Goal: Task Accomplishment & Management: Use online tool/utility

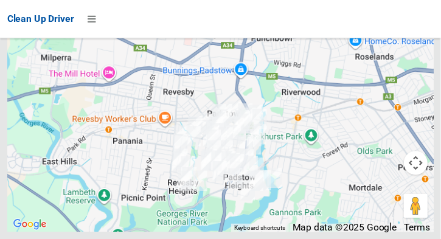
scroll to position [10155, 0]
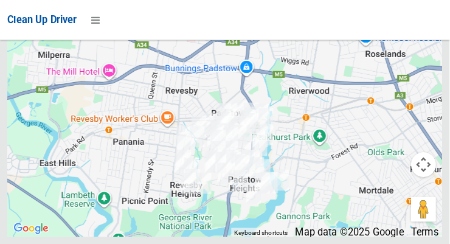
scroll to position [10039, 0]
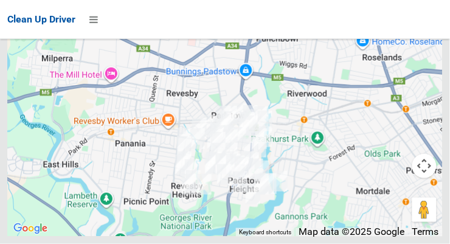
scroll to position [10509, 0]
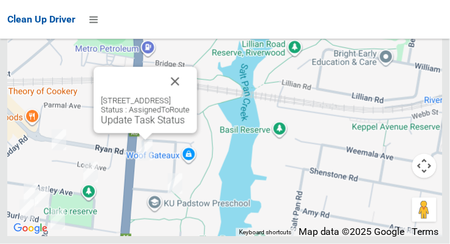
click at [190, 96] on button "Close" at bounding box center [174, 81] width 29 height 29
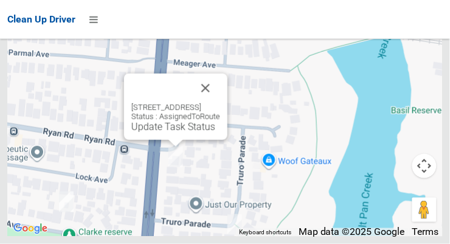
click at [220, 103] on button "Close" at bounding box center [205, 88] width 29 height 29
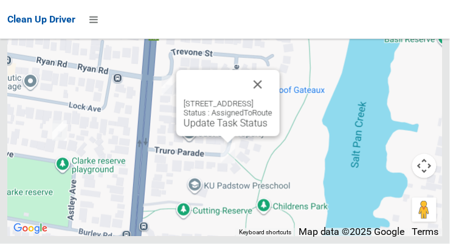
click at [272, 99] on button "Close" at bounding box center [257, 84] width 29 height 29
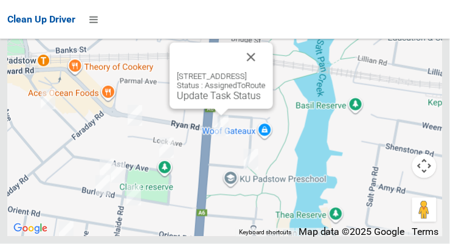
click at [266, 72] on button "Close" at bounding box center [250, 57] width 29 height 29
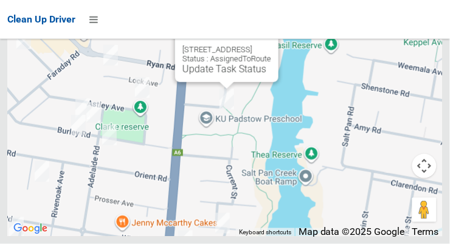
click at [271, 45] on button "Close" at bounding box center [256, 30] width 29 height 29
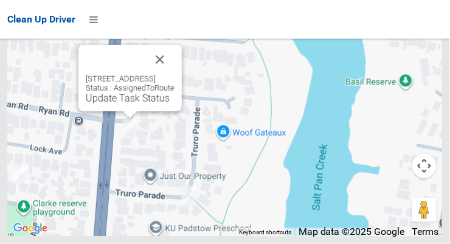
click at [117, 104] on link "Update Task Status" at bounding box center [128, 98] width 84 height 12
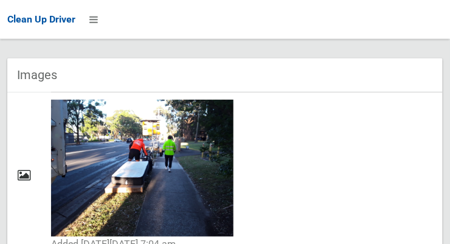
scroll to position [783, 0]
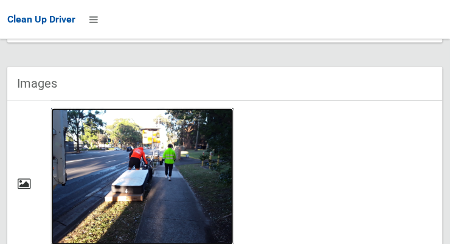
click at [166, 187] on img at bounding box center [142, 176] width 182 height 137
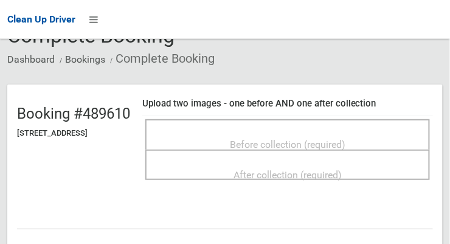
scroll to position [68, 0]
click at [345, 143] on span "Before collection (required)" at bounding box center [287, 145] width 115 height 12
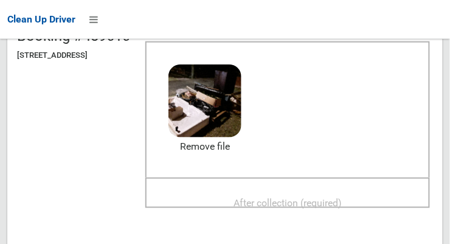
scroll to position [149, 0]
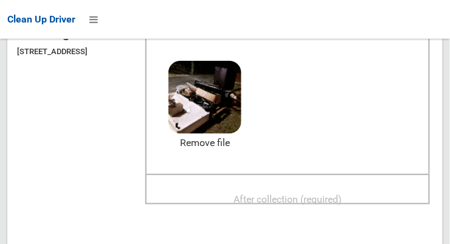
click at [335, 194] on span "After collection (required)" at bounding box center [287, 199] width 108 height 12
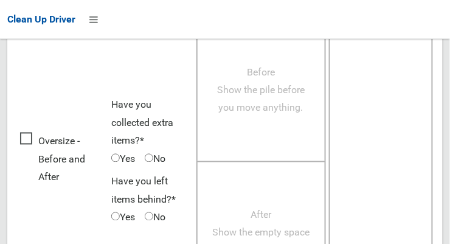
scroll to position [1099, 0]
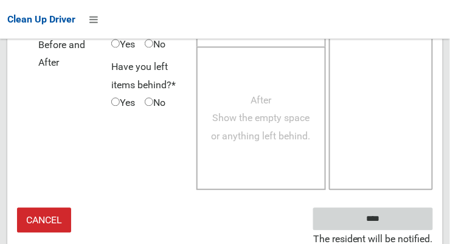
click at [377, 219] on input "****" at bounding box center [373, 218] width 120 height 22
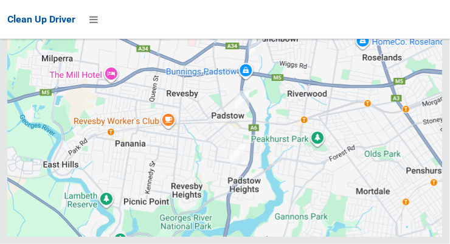
scroll to position [10509, 0]
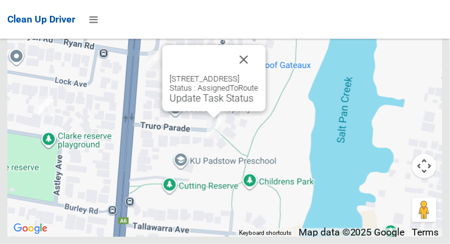
click at [258, 74] on button "Close" at bounding box center [243, 59] width 29 height 29
click at [207, 104] on link "Update Task Status" at bounding box center [212, 98] width 84 height 12
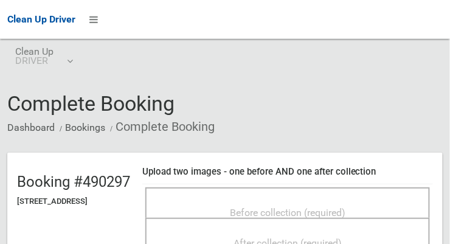
click at [303, 207] on span "Before collection (required)" at bounding box center [287, 213] width 115 height 12
click at [254, 207] on span "Before collection (required)" at bounding box center [287, 213] width 115 height 12
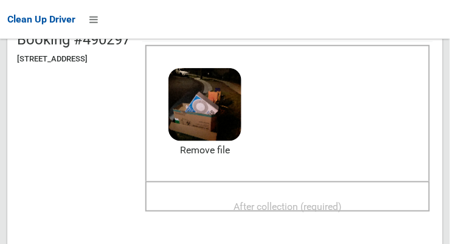
scroll to position [159, 0]
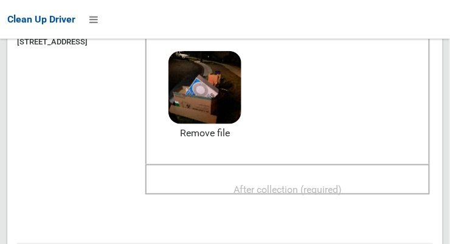
click at [331, 186] on span "After collection (required)" at bounding box center [287, 190] width 108 height 12
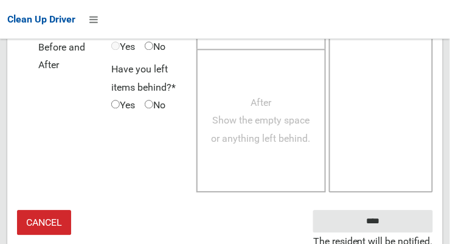
scroll to position [1099, 0]
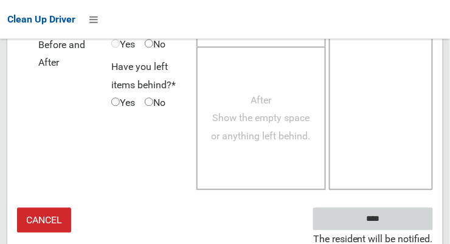
click at [391, 216] on input "****" at bounding box center [373, 218] width 120 height 22
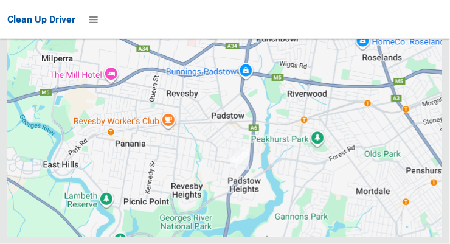
scroll to position [10509, 0]
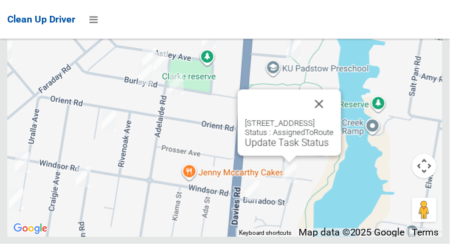
click at [334, 118] on button "Close" at bounding box center [318, 103] width 29 height 29
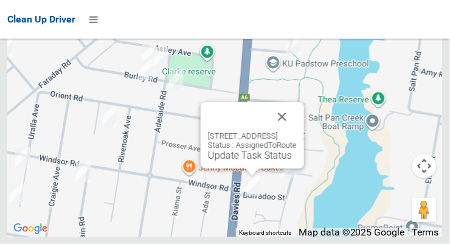
click at [297, 131] on button "Close" at bounding box center [281, 116] width 29 height 29
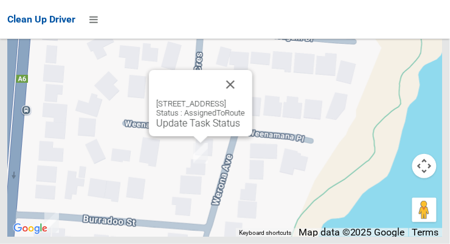
click at [245, 99] on button "Close" at bounding box center [230, 84] width 29 height 29
click at [184, 129] on link "Update Task Status" at bounding box center [198, 123] width 84 height 12
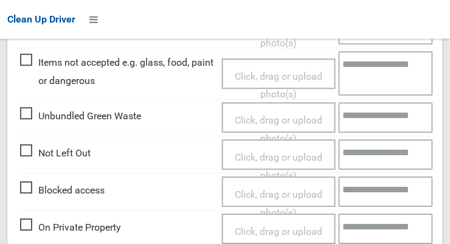
scroll to position [464, 0]
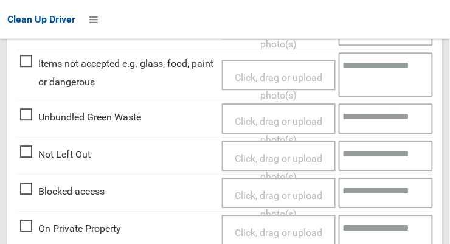
click at [38, 154] on span "Not Left Out" at bounding box center [55, 154] width 70 height 18
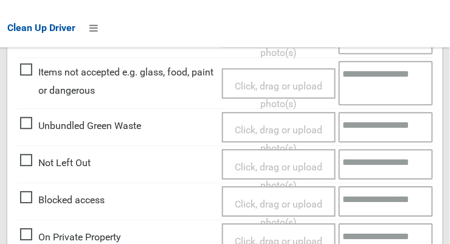
scroll to position [455, 0]
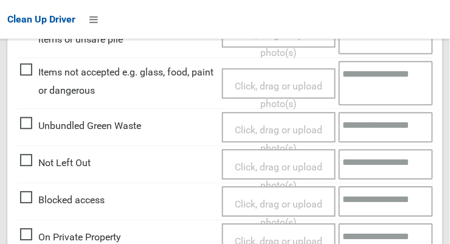
click at [33, 166] on span "Not Left Out" at bounding box center [55, 163] width 70 height 18
click at [289, 162] on span "Click, drag or upload photo(s)" at bounding box center [279, 176] width 88 height 30
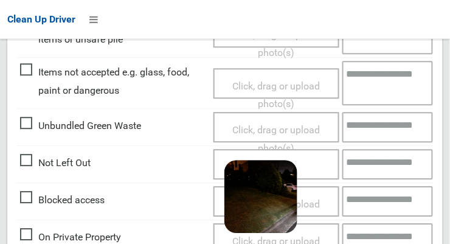
scroll to position [887, 0]
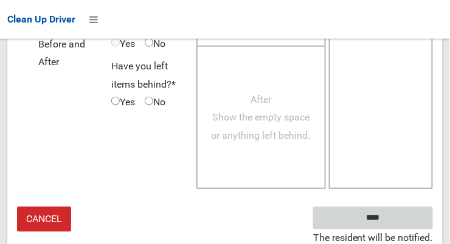
click at [380, 219] on input "****" at bounding box center [373, 218] width 120 height 22
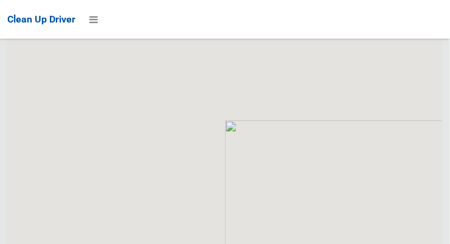
scroll to position [10509, 0]
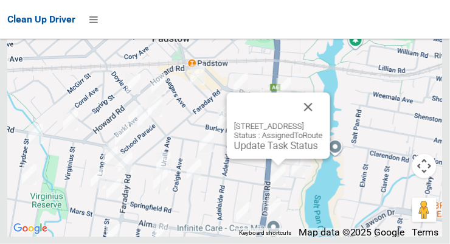
click at [255, 151] on link "Update Task Status" at bounding box center [276, 146] width 84 height 12
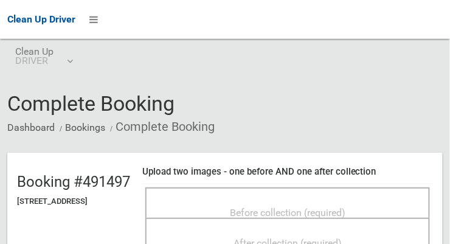
click at [316, 207] on span "Before collection (required)" at bounding box center [287, 213] width 115 height 12
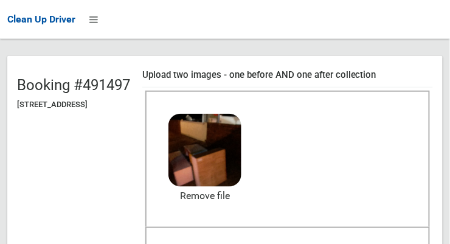
scroll to position [95, 0]
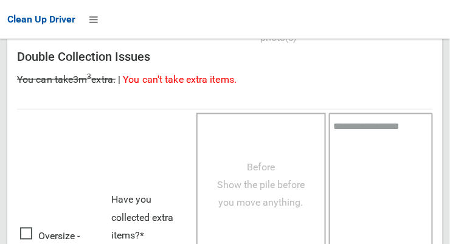
scroll to position [1099, 0]
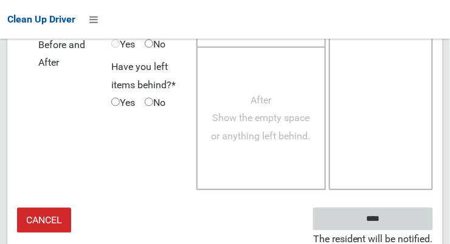
click at [391, 218] on input "****" at bounding box center [373, 218] width 120 height 22
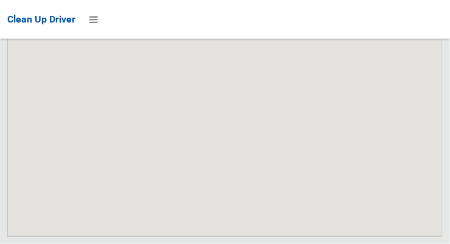
scroll to position [10509, 0]
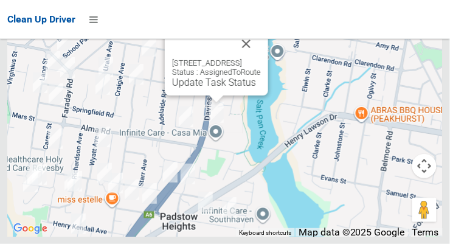
click at [187, 95] on div "211 Davies Road, PADSTOW NSW 2211 Status : AssignedToRoute Update Task Status" at bounding box center [216, 62] width 103 height 66
click at [191, 88] on link "Update Task Status" at bounding box center [214, 83] width 84 height 12
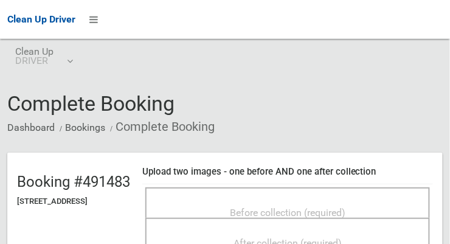
click at [288, 210] on span "Before collection (required)" at bounding box center [287, 213] width 115 height 12
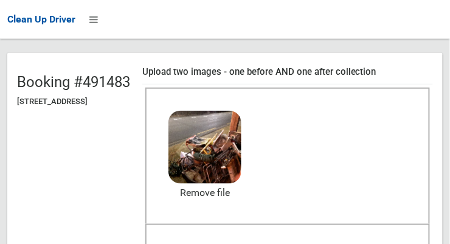
scroll to position [106, 0]
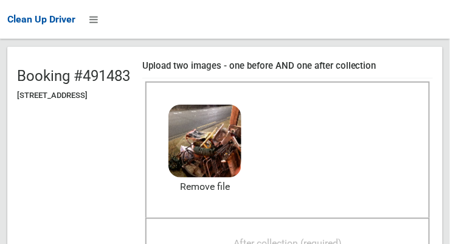
click at [338, 237] on span "After collection (required)" at bounding box center [287, 243] width 108 height 12
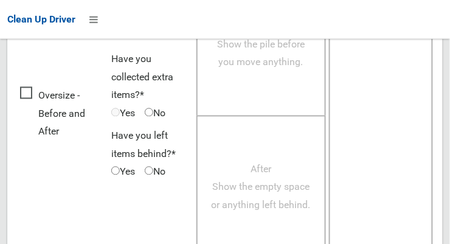
scroll to position [1099, 0]
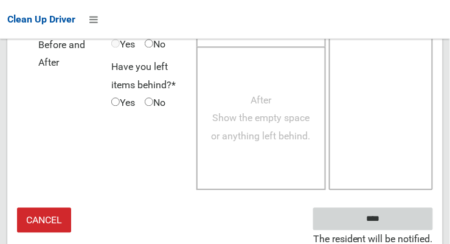
click at [397, 223] on input "****" at bounding box center [373, 218] width 120 height 22
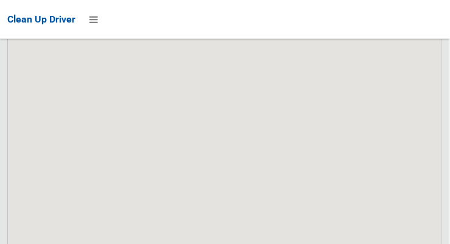
scroll to position [10509, 0]
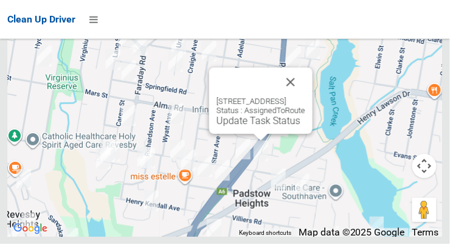
click at [305, 97] on button "Close" at bounding box center [290, 81] width 29 height 29
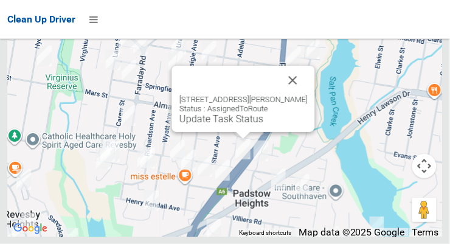
click at [305, 95] on button "Close" at bounding box center [292, 80] width 29 height 29
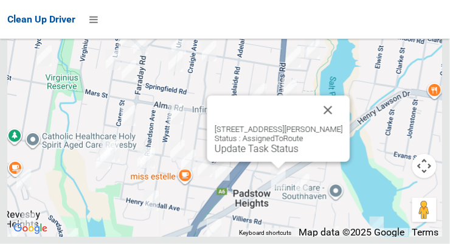
click at [343, 125] on button "Close" at bounding box center [328, 109] width 29 height 29
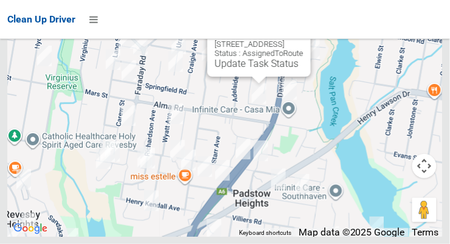
click at [303, 39] on button "Close" at bounding box center [288, 24] width 29 height 29
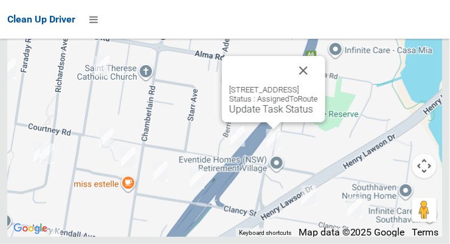
click at [318, 85] on button "Close" at bounding box center [303, 70] width 29 height 29
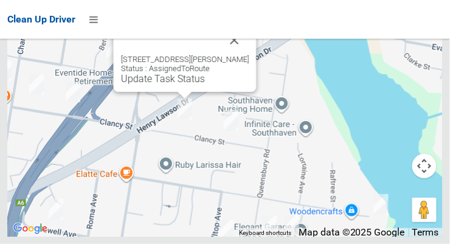
click at [249, 55] on button "Close" at bounding box center [234, 40] width 29 height 29
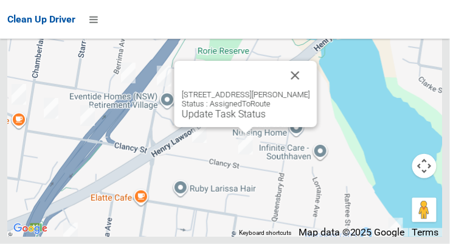
click at [310, 90] on button "Close" at bounding box center [295, 75] width 29 height 29
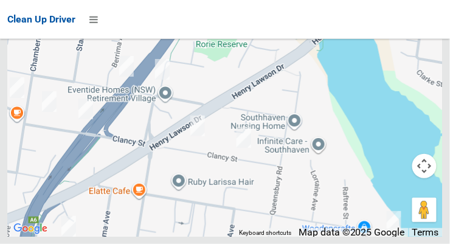
scroll to position [10506, 0]
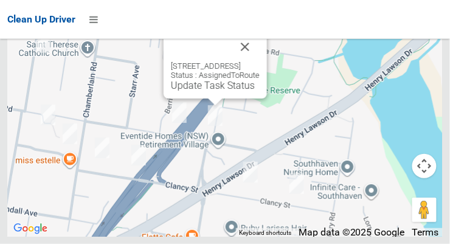
click at [259, 61] on button "Close" at bounding box center [244, 46] width 29 height 29
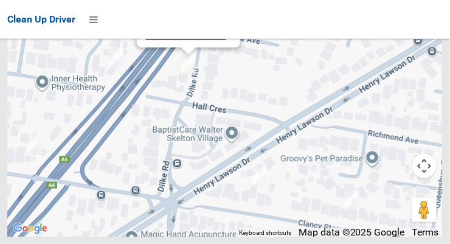
click at [196, 40] on link "Update Task Status" at bounding box center [186, 35] width 84 height 12
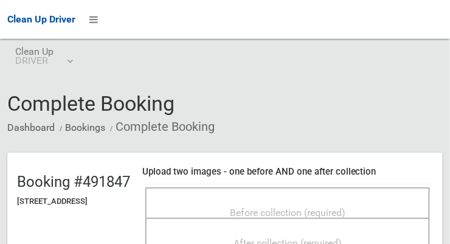
click at [278, 207] on span "Before collection (required)" at bounding box center [287, 213] width 115 height 12
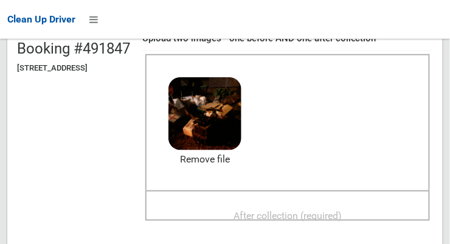
scroll to position [131, 0]
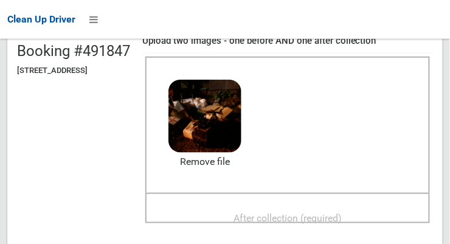
click at [342, 214] on span "After collection (required)" at bounding box center [287, 218] width 108 height 12
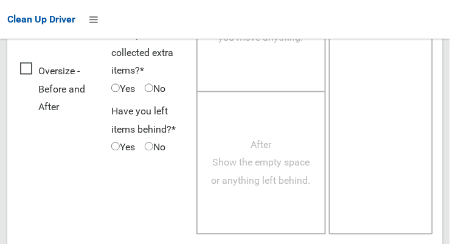
scroll to position [1099, 0]
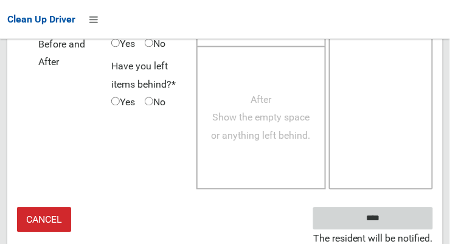
click at [391, 222] on input "****" at bounding box center [373, 218] width 120 height 22
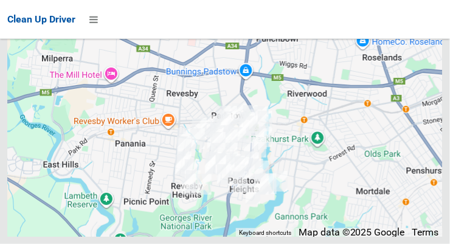
scroll to position [10510, 0]
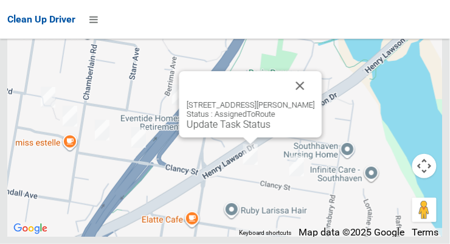
click at [315, 100] on button "Close" at bounding box center [300, 85] width 29 height 29
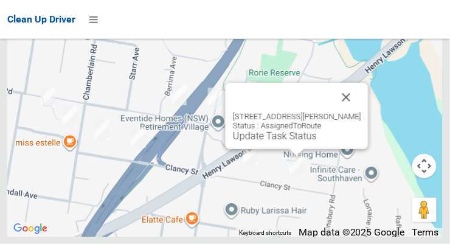
click at [361, 112] on button "Close" at bounding box center [346, 97] width 29 height 29
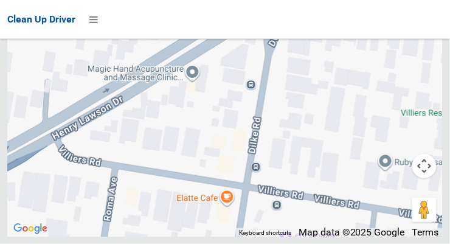
scroll to position [10495, 0]
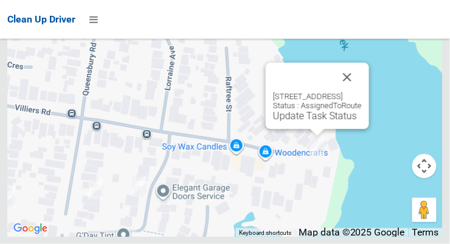
click at [362, 92] on button "Close" at bounding box center [346, 77] width 29 height 29
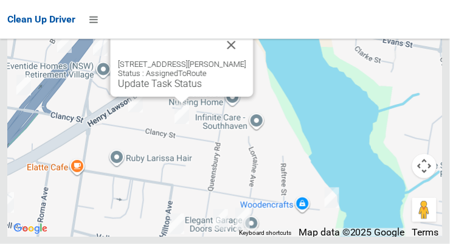
click at [246, 60] on button "Close" at bounding box center [231, 44] width 29 height 29
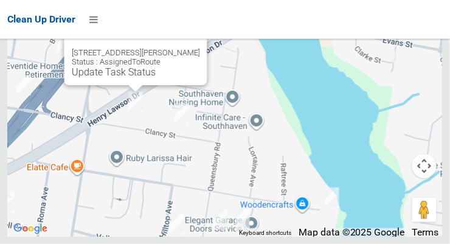
click at [200, 48] on button "Close" at bounding box center [185, 33] width 29 height 29
click at [109, 78] on link "Update Task Status" at bounding box center [114, 72] width 84 height 12
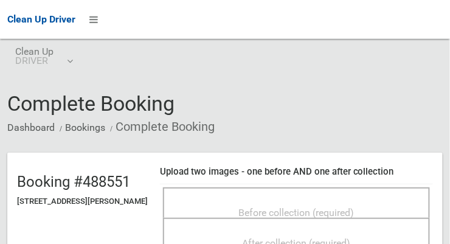
click at [354, 209] on span "Before collection (required)" at bounding box center [296, 213] width 115 height 12
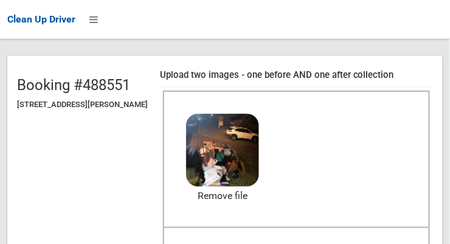
scroll to position [95, 0]
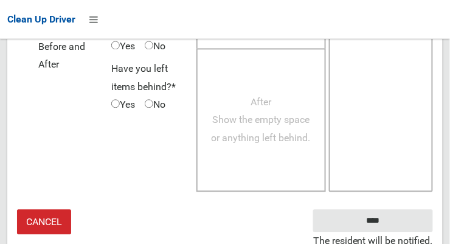
scroll to position [1099, 0]
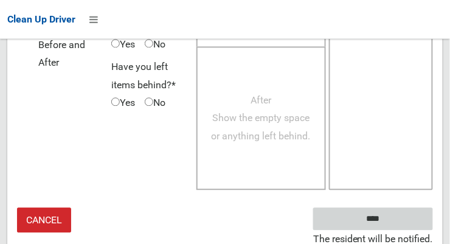
click at [379, 218] on input "****" at bounding box center [373, 218] width 120 height 22
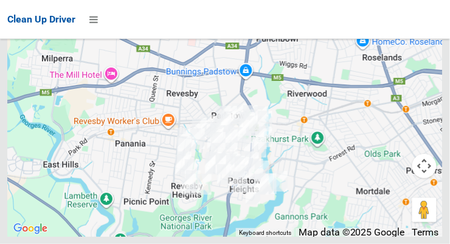
scroll to position [10509, 0]
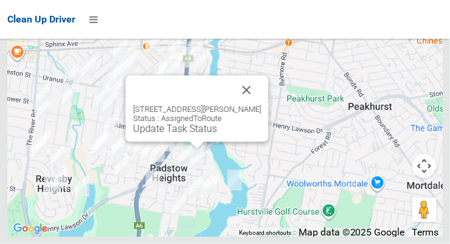
click at [182, 142] on div "18 Clancy Street, PADSTOW HEIGHTS NSW 2211 Status : AssignedToRoute Update Task…" at bounding box center [197, 108] width 143 height 66
click at [176, 134] on link "Update Task Status" at bounding box center [175, 129] width 84 height 12
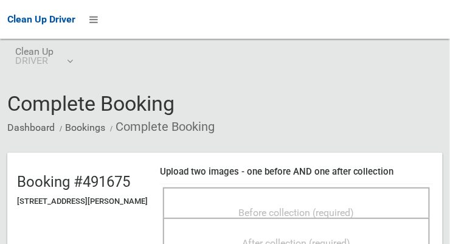
click at [349, 207] on span "Before collection (required)" at bounding box center [296, 213] width 115 height 12
click at [354, 211] on span "Before collection (required)" at bounding box center [296, 213] width 115 height 12
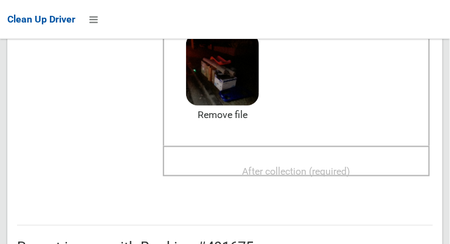
scroll to position [177, 0]
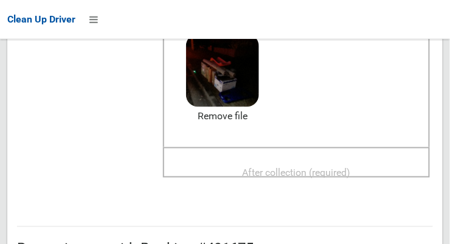
click at [339, 166] on span "After collection (required)" at bounding box center [296, 172] width 108 height 12
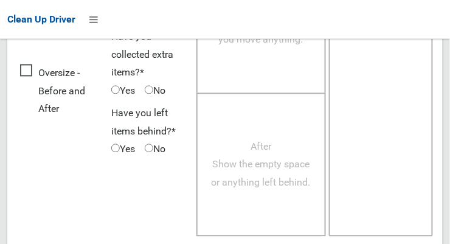
scroll to position [1099, 0]
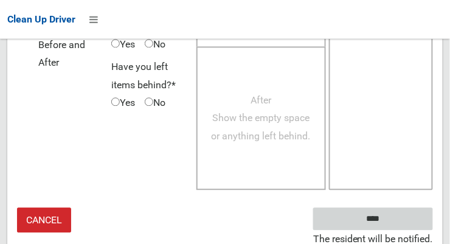
click at [391, 221] on input "****" at bounding box center [373, 218] width 120 height 22
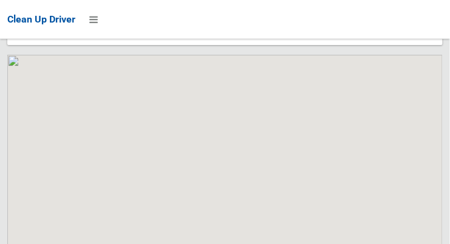
scroll to position [10509, 0]
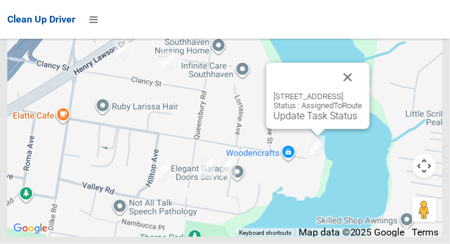
click at [362, 92] on button "Close" at bounding box center [347, 77] width 29 height 29
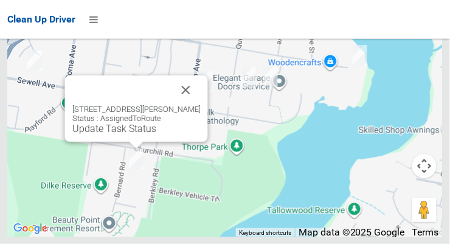
click at [201, 105] on button "Close" at bounding box center [185, 89] width 29 height 29
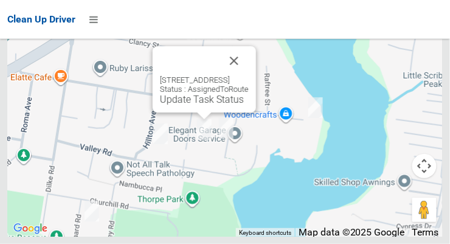
click at [249, 75] on button "Close" at bounding box center [233, 60] width 29 height 29
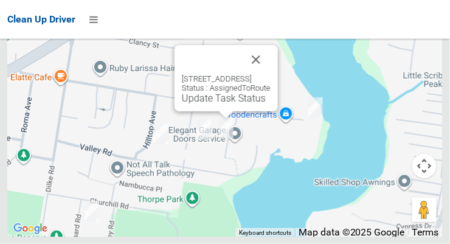
click at [270, 74] on button "Close" at bounding box center [255, 59] width 29 height 29
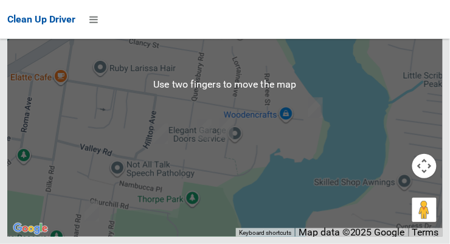
scroll to position [10497, 0]
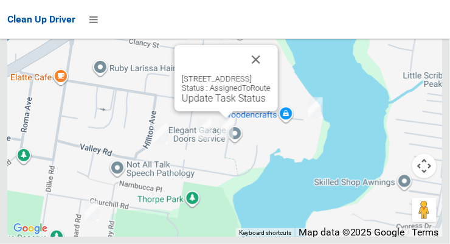
click at [270, 74] on button "Close" at bounding box center [255, 59] width 29 height 29
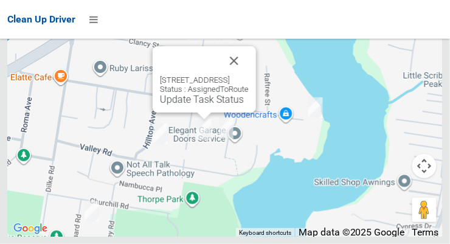
click at [176, 105] on link "Update Task Status" at bounding box center [202, 100] width 84 height 12
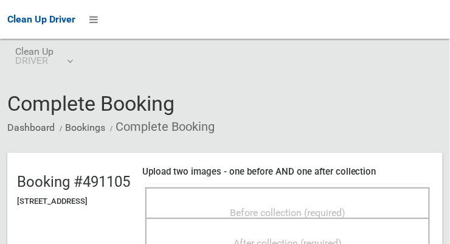
click at [345, 216] on span "Before collection (required)" at bounding box center [287, 213] width 115 height 12
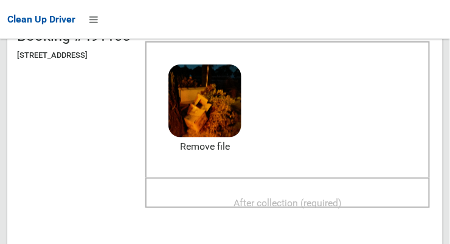
scroll to position [144, 0]
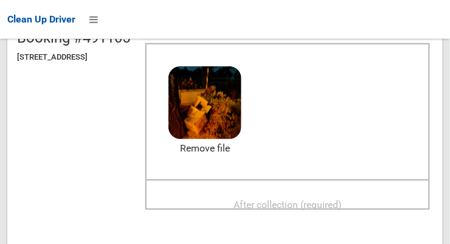
click at [342, 210] on span "After collection (required)" at bounding box center [287, 205] width 108 height 12
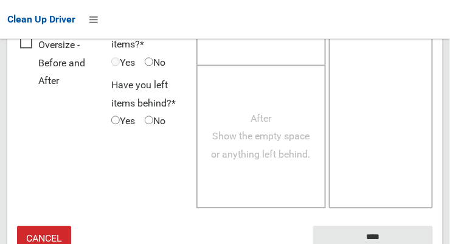
scroll to position [1109, 0]
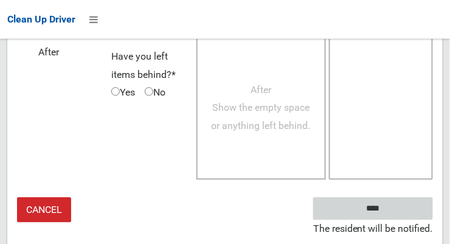
click at [394, 216] on input "****" at bounding box center [373, 208] width 120 height 22
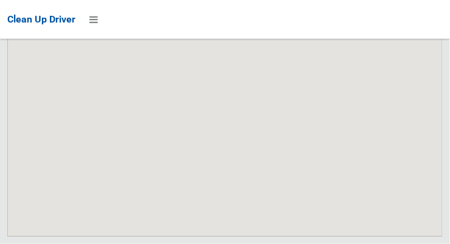
scroll to position [10509, 0]
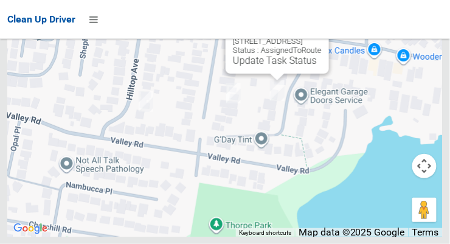
click at [321, 36] on button "Close" at bounding box center [306, 21] width 29 height 29
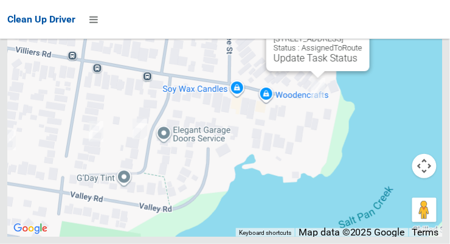
scroll to position [10429, 0]
click at [299, 71] on div "5 Villiers Road, PADSTOW HEIGHTS NSW 2211 Status : AssignedToRoute Update Task …" at bounding box center [317, 38] width 103 height 66
click at [273, 64] on link "Update Task Status" at bounding box center [315, 58] width 84 height 12
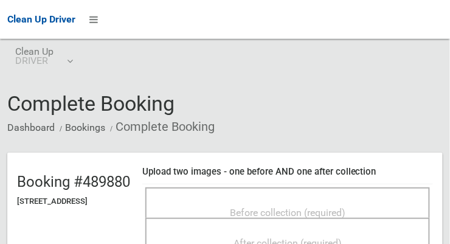
click at [273, 207] on span "Before collection (required)" at bounding box center [287, 213] width 115 height 12
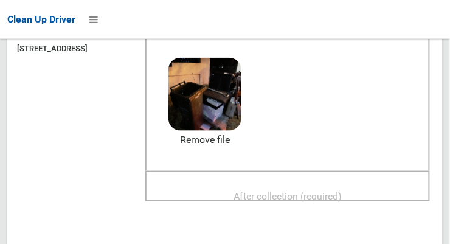
scroll to position [153, 0]
click at [334, 198] on span "After collection (required)" at bounding box center [287, 196] width 108 height 12
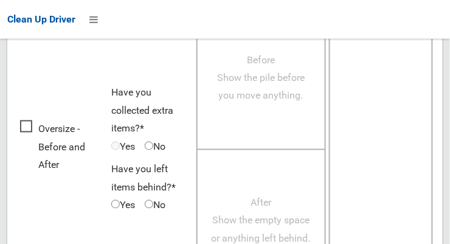
scroll to position [1099, 0]
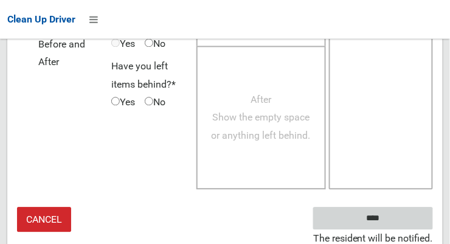
click at [395, 213] on input "****" at bounding box center [373, 218] width 120 height 22
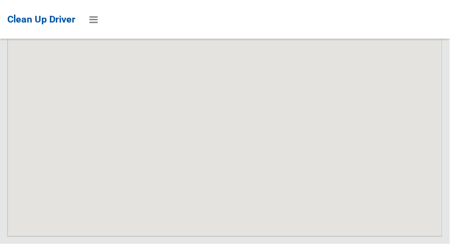
scroll to position [10509, 0]
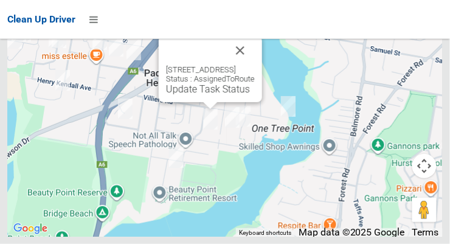
click at [255, 65] on button "Close" at bounding box center [239, 50] width 29 height 29
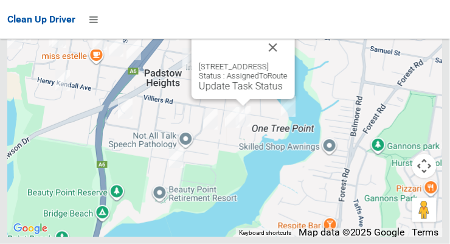
click at [287, 62] on button "Close" at bounding box center [272, 47] width 29 height 29
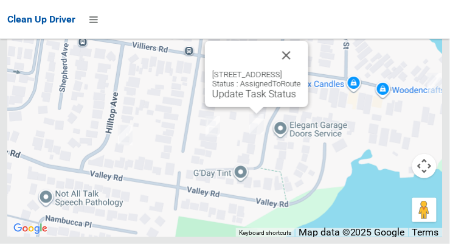
click at [233, 100] on link "Update Task Status" at bounding box center [254, 94] width 84 height 12
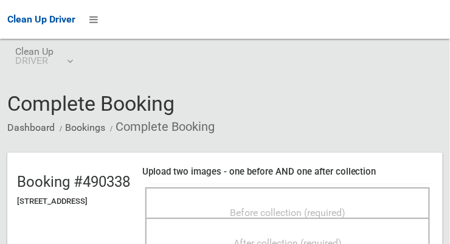
click at [317, 216] on span "Before collection (required)" at bounding box center [287, 213] width 115 height 12
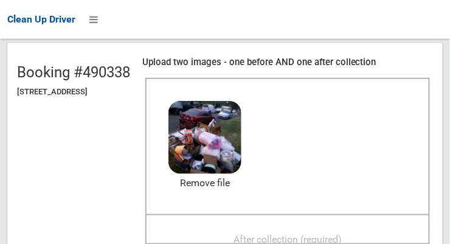
scroll to position [110, 0]
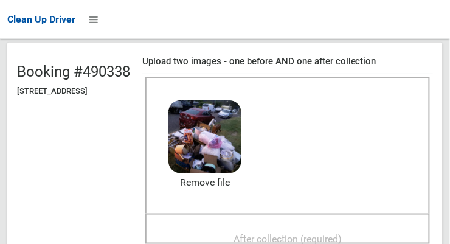
click at [342, 242] on span "After collection (required)" at bounding box center [287, 239] width 108 height 12
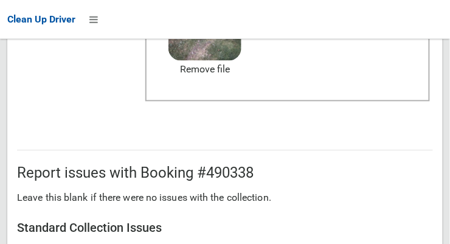
scroll to position [1108, 0]
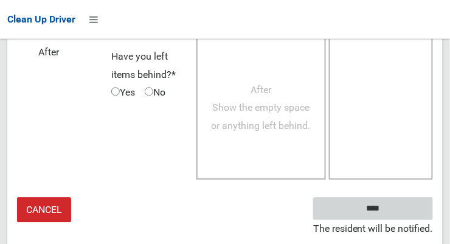
click at [391, 220] on input "****" at bounding box center [373, 208] width 120 height 22
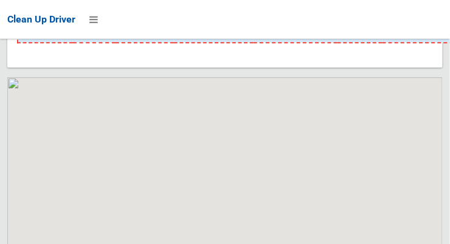
scroll to position [10509, 0]
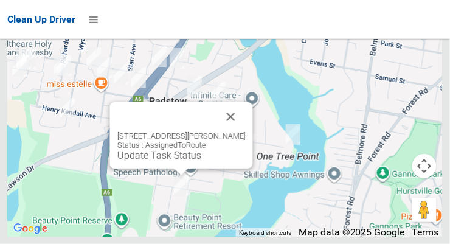
click at [245, 131] on button "Close" at bounding box center [230, 116] width 29 height 29
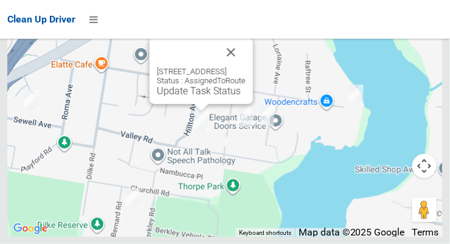
click at [161, 97] on link "Update Task Status" at bounding box center [199, 91] width 84 height 12
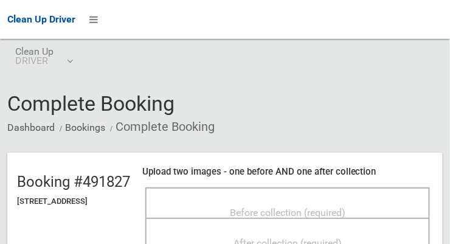
click at [338, 207] on span "Before collection (required)" at bounding box center [287, 213] width 115 height 12
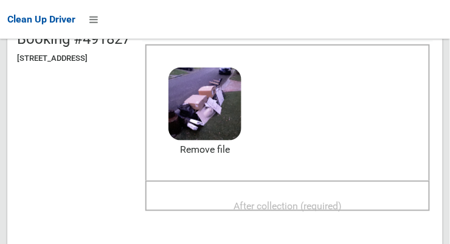
scroll to position [149, 0]
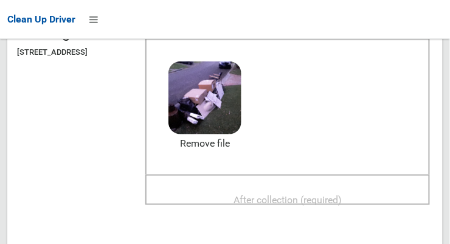
click at [342, 196] on span "After collection (required)" at bounding box center [287, 200] width 108 height 12
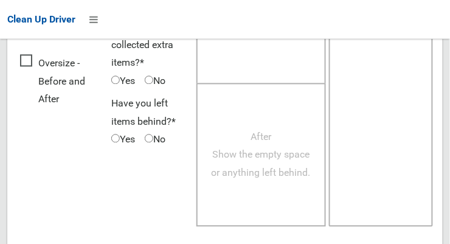
scroll to position [1099, 0]
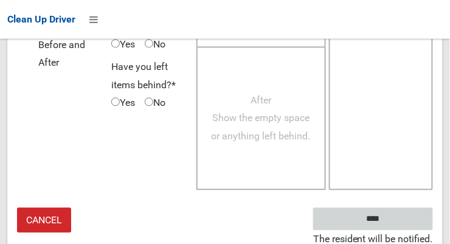
click at [391, 224] on input "****" at bounding box center [373, 218] width 120 height 22
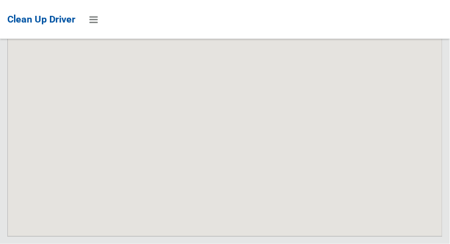
scroll to position [10510, 0]
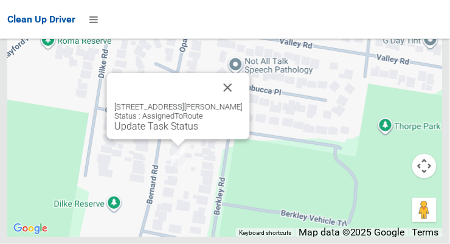
click at [156, 132] on link "Update Task Status" at bounding box center [156, 126] width 84 height 12
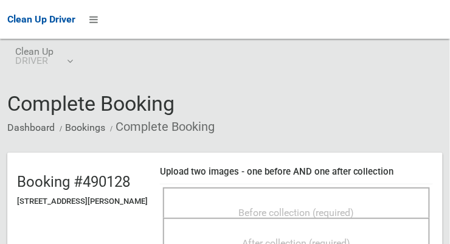
click at [292, 218] on span "Before collection (required)" at bounding box center [296, 213] width 115 height 12
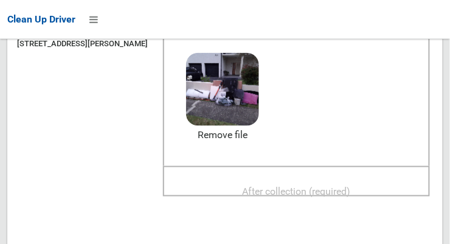
scroll to position [159, 0]
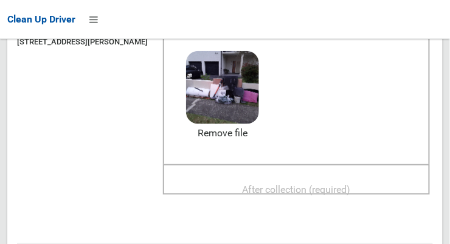
click at [338, 195] on span "After collection (required)" at bounding box center [296, 190] width 108 height 12
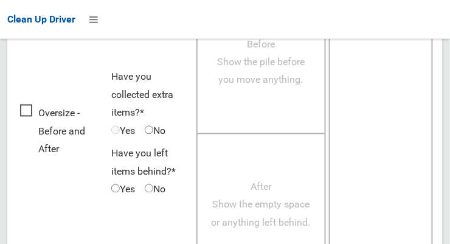
scroll to position [1108, 0]
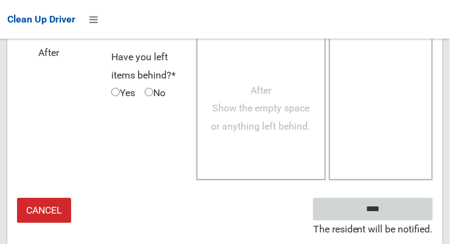
click at [391, 220] on input "****" at bounding box center [373, 208] width 120 height 22
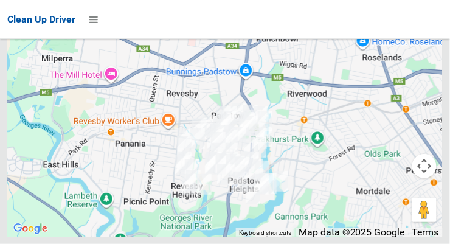
scroll to position [10509, 0]
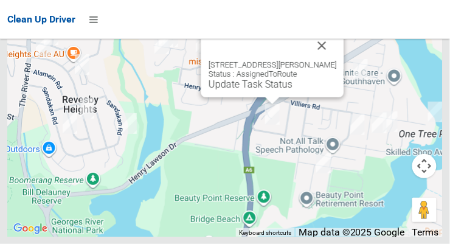
click at [337, 60] on button "Close" at bounding box center [321, 45] width 29 height 29
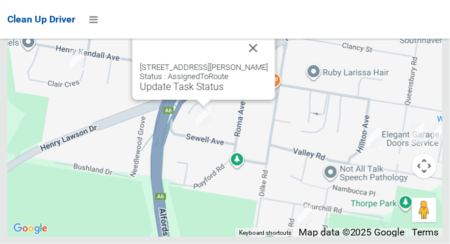
click at [268, 63] on button "Close" at bounding box center [253, 47] width 29 height 29
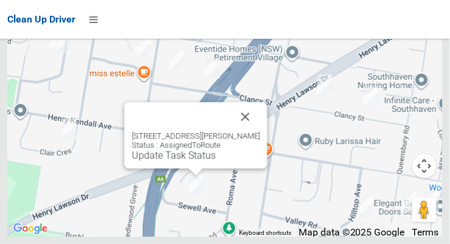
click at [166, 161] on link "Update Task Status" at bounding box center [174, 155] width 84 height 12
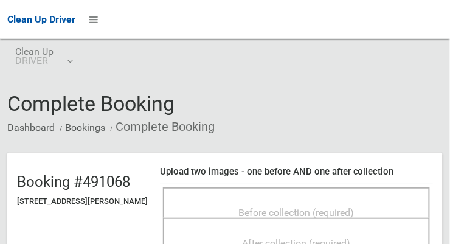
click at [354, 217] on span "Before collection (required)" at bounding box center [296, 213] width 115 height 12
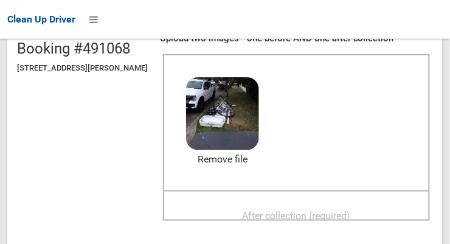
scroll to position [142, 0]
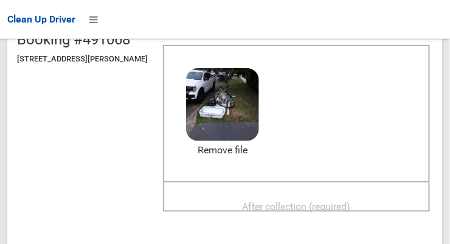
click at [351, 212] on span "After collection (required)" at bounding box center [296, 207] width 108 height 12
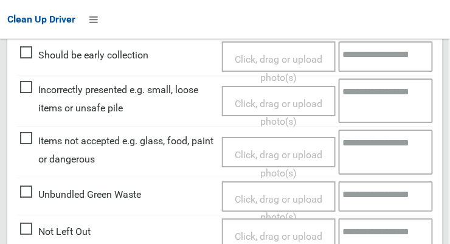
scroll to position [1108, 0]
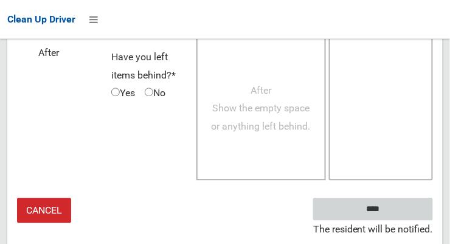
click at [391, 218] on input "****" at bounding box center [373, 208] width 120 height 22
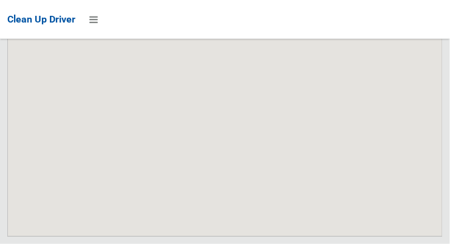
scroll to position [10509, 0]
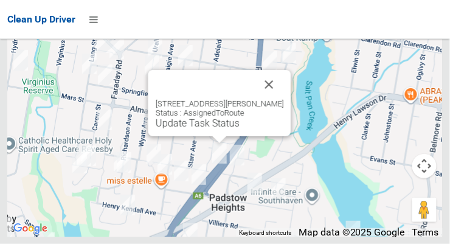
click at [281, 99] on button "Close" at bounding box center [269, 84] width 29 height 29
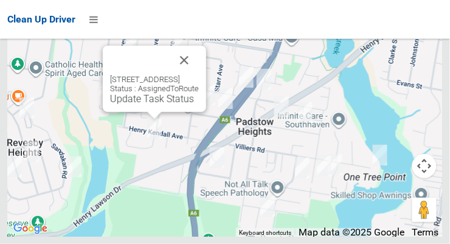
click at [199, 75] on button "Close" at bounding box center [184, 60] width 29 height 29
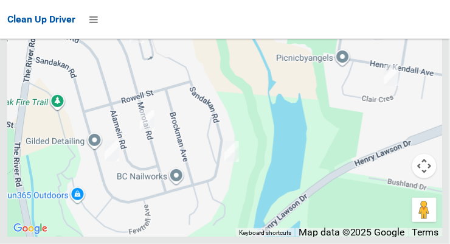
scroll to position [10506, 0]
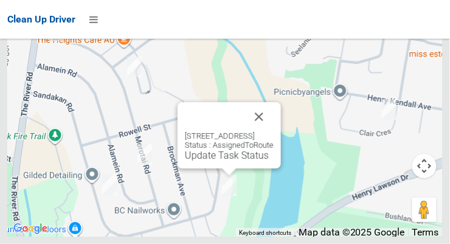
click at [273, 131] on button "Close" at bounding box center [258, 116] width 29 height 29
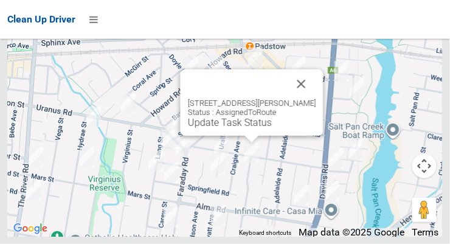
click at [316, 98] on button "Close" at bounding box center [301, 83] width 29 height 29
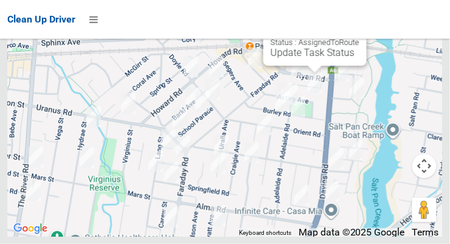
click at [359, 29] on button "Close" at bounding box center [344, 13] width 29 height 29
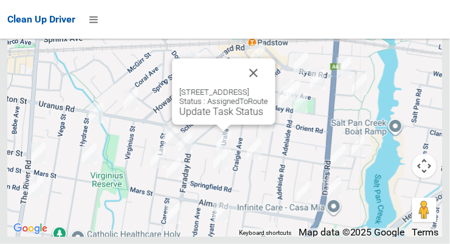
click at [268, 88] on button "Close" at bounding box center [253, 72] width 29 height 29
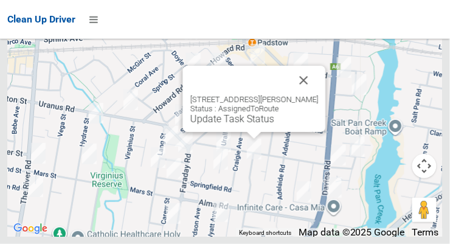
click at [316, 95] on button "Close" at bounding box center [303, 80] width 29 height 29
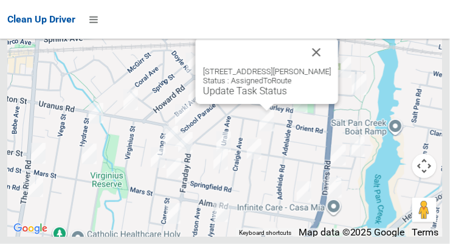
click at [319, 67] on button "Close" at bounding box center [316, 52] width 29 height 29
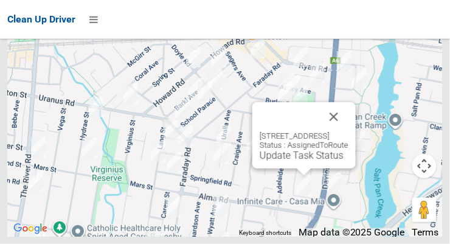
click at [348, 131] on button "Close" at bounding box center [333, 116] width 29 height 29
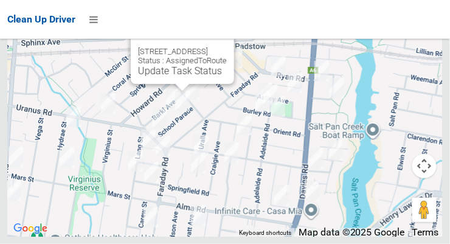
click at [227, 47] on button "Close" at bounding box center [211, 32] width 29 height 29
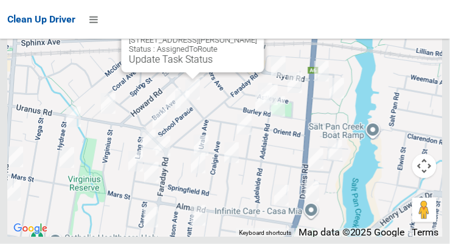
click at [249, 35] on button "Close" at bounding box center [242, 20] width 29 height 29
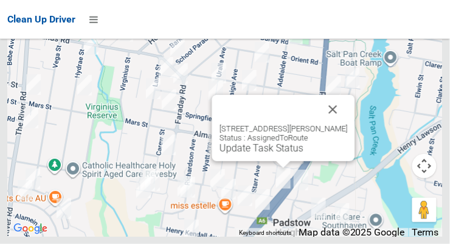
click at [338, 124] on button "Close" at bounding box center [332, 109] width 29 height 29
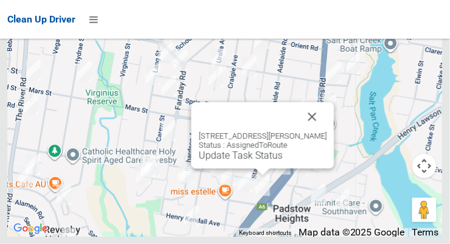
click at [327, 131] on button "Close" at bounding box center [312, 116] width 29 height 29
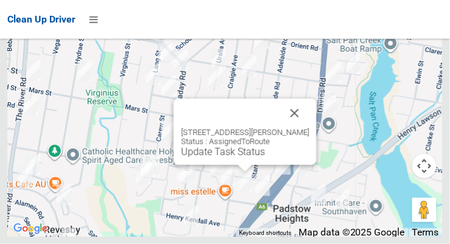
click at [309, 128] on button "Close" at bounding box center [294, 112] width 29 height 29
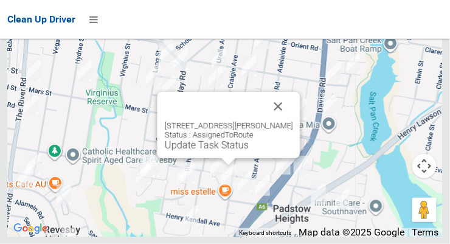
click at [293, 121] on button "Close" at bounding box center [278, 106] width 29 height 29
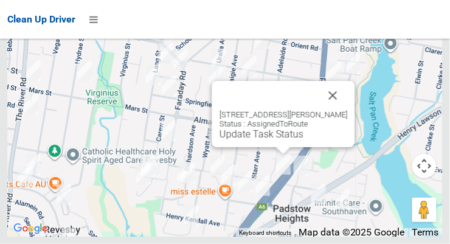
click at [339, 110] on button "Close" at bounding box center [332, 95] width 29 height 29
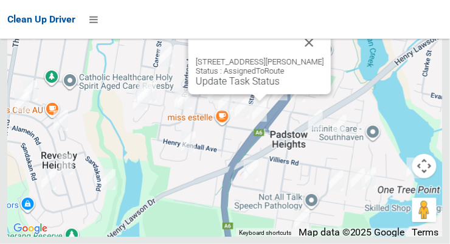
click at [324, 57] on button "Close" at bounding box center [309, 42] width 29 height 29
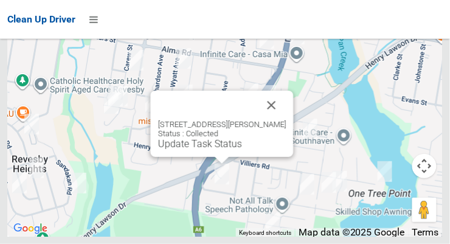
click at [286, 120] on button "Close" at bounding box center [271, 105] width 29 height 29
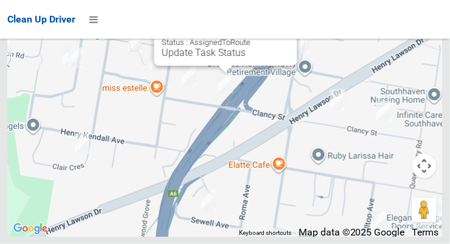
click at [290, 29] on button "Close" at bounding box center [275, 13] width 29 height 29
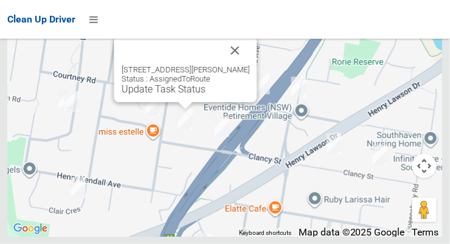
click at [250, 65] on button "Close" at bounding box center [235, 50] width 29 height 29
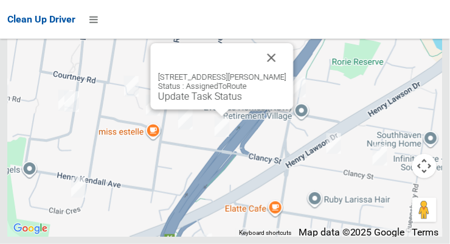
click at [286, 72] on button "Close" at bounding box center [271, 57] width 29 height 29
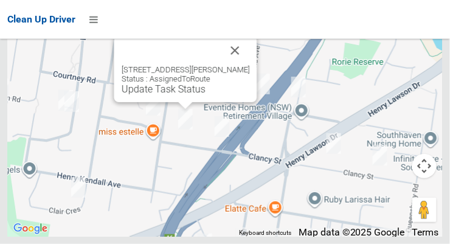
click at [250, 65] on button "Close" at bounding box center [235, 50] width 29 height 29
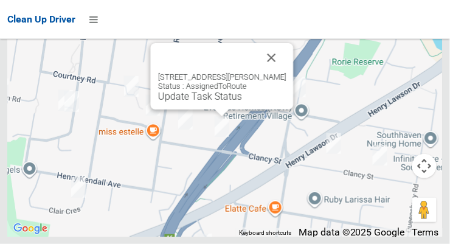
click at [202, 102] on link "Update Task Status" at bounding box center [200, 97] width 84 height 12
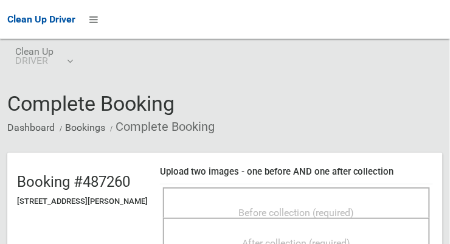
click at [328, 207] on span "Before collection (required)" at bounding box center [296, 213] width 115 height 12
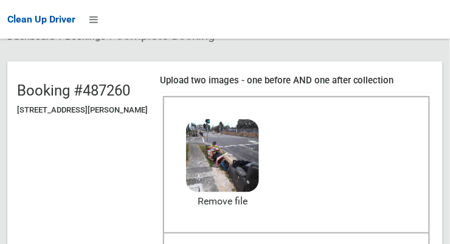
scroll to position [90, 0]
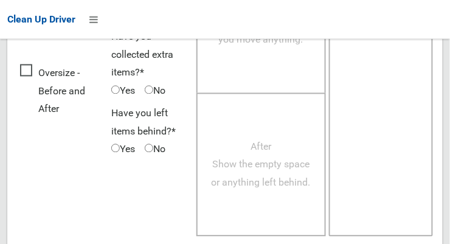
scroll to position [1099, 0]
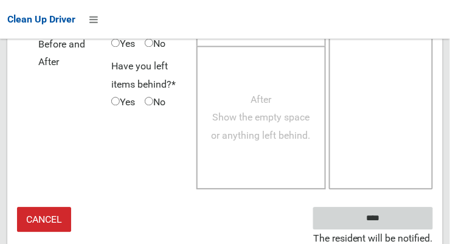
click at [395, 220] on input "****" at bounding box center [373, 218] width 120 height 22
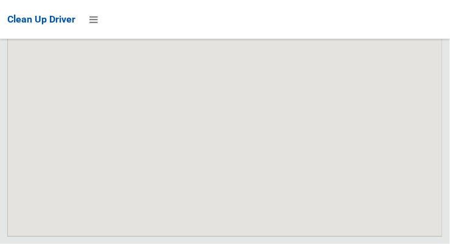
scroll to position [10509, 0]
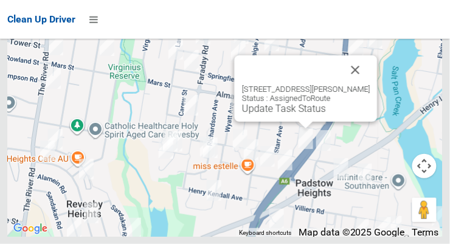
click at [359, 84] on button "Close" at bounding box center [355, 69] width 29 height 29
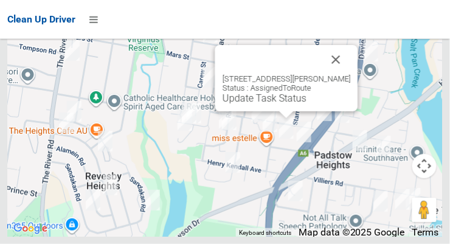
click at [269, 104] on link "Update Task Status" at bounding box center [264, 98] width 84 height 12
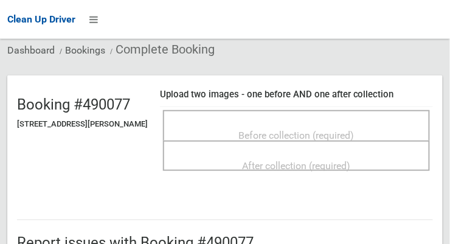
scroll to position [77, 0]
click at [345, 135] on span "Before collection (required)" at bounding box center [296, 135] width 115 height 12
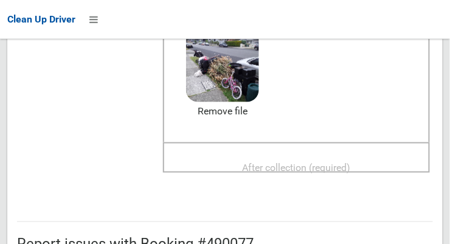
scroll to position [177, 0]
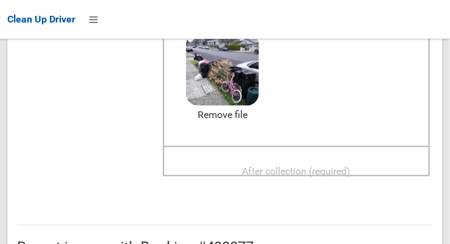
click at [350, 170] on span "After collection (required)" at bounding box center [296, 171] width 108 height 12
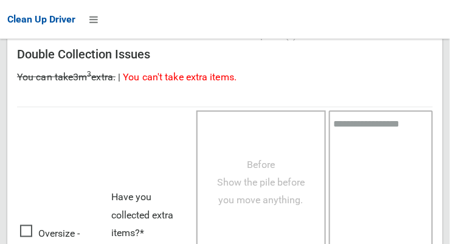
scroll to position [1099, 0]
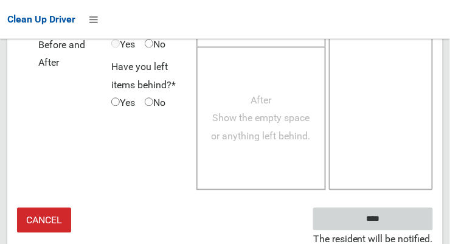
click at [397, 216] on input "****" at bounding box center [373, 218] width 120 height 22
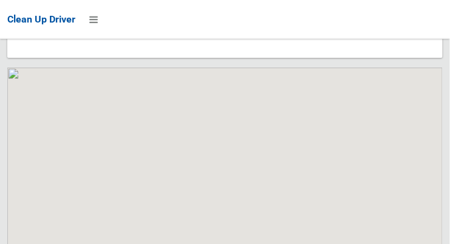
scroll to position [10509, 0]
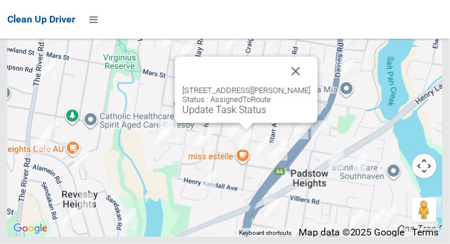
click at [311, 86] on button "Close" at bounding box center [295, 71] width 29 height 29
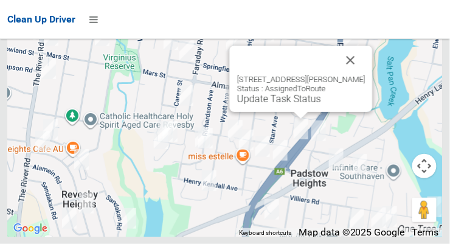
click at [360, 75] on button "Close" at bounding box center [350, 60] width 29 height 29
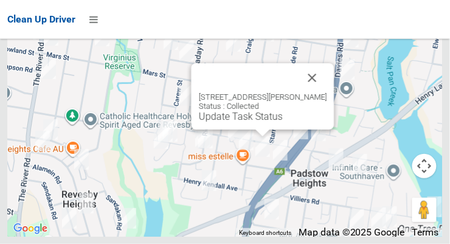
click at [327, 92] on button "Close" at bounding box center [312, 77] width 29 height 29
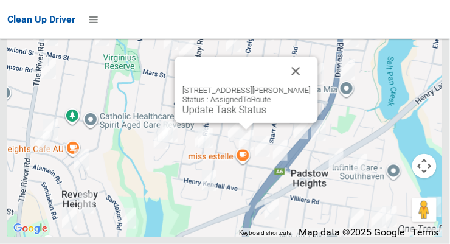
click at [218, 115] on link "Update Task Status" at bounding box center [224, 110] width 84 height 12
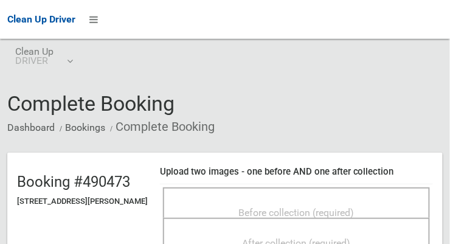
click at [346, 210] on span "Before collection (required)" at bounding box center [296, 213] width 115 height 12
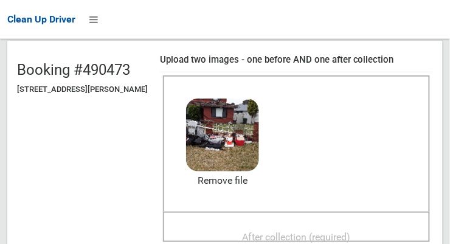
scroll to position [115, 0]
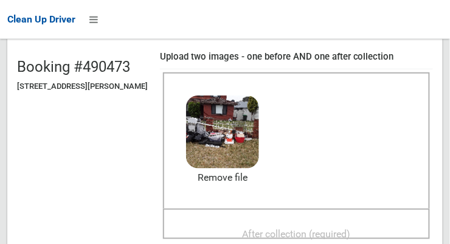
click at [351, 232] on span "After collection (required)" at bounding box center [296, 234] width 108 height 12
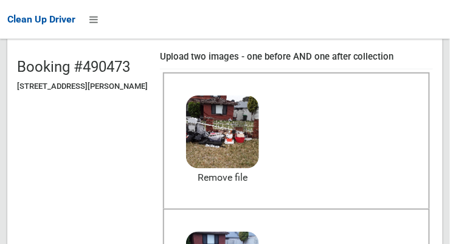
click at [203, 243] on header "Booking #490473 2 Susan Avenue, PADSTOW HEIGHTS NSW 2211 Upload two images - on…" at bounding box center [224, 204] width 435 height 332
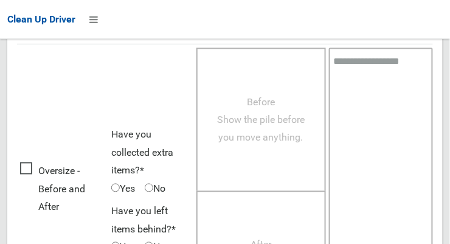
scroll to position [1099, 0]
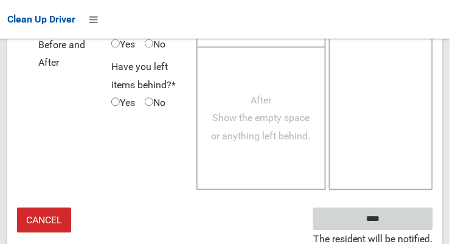
click at [391, 224] on input "****" at bounding box center [373, 218] width 120 height 22
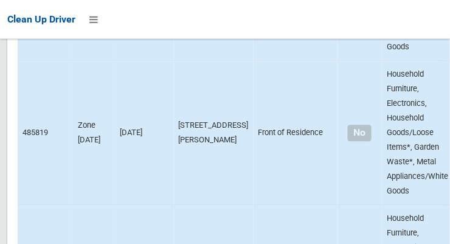
scroll to position [10509, 0]
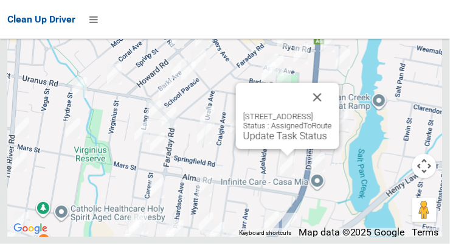
click at [332, 112] on button "Close" at bounding box center [317, 97] width 29 height 29
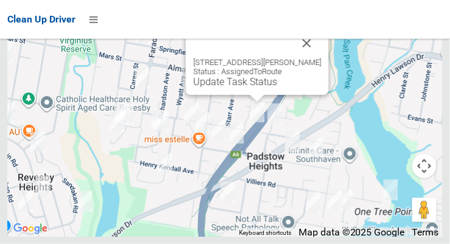
click at [315, 58] on button "Close" at bounding box center [306, 43] width 29 height 29
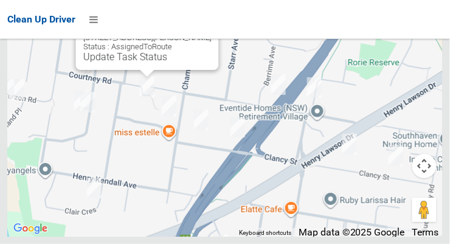
click at [211, 33] on button "Close" at bounding box center [196, 18] width 29 height 29
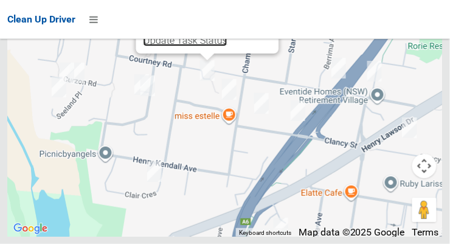
click at [189, 46] on link "Update Task Status" at bounding box center [185, 41] width 84 height 12
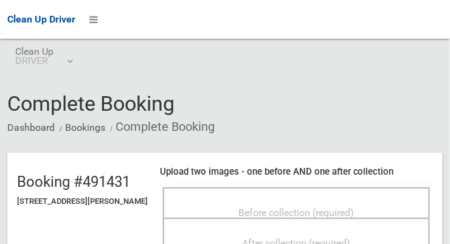
click at [287, 207] on span "Before collection (required)" at bounding box center [296, 213] width 115 height 12
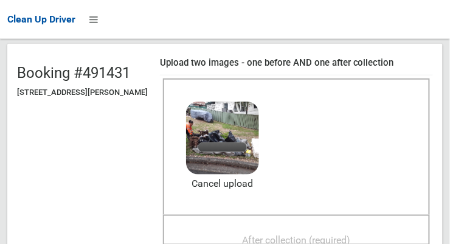
scroll to position [108, 0]
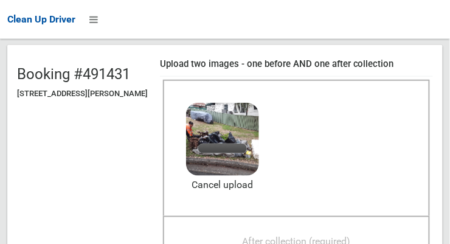
click at [351, 239] on span "After collection (required)" at bounding box center [296, 241] width 108 height 12
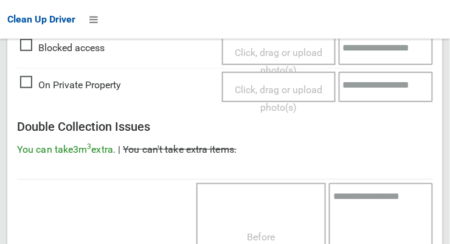
scroll to position [1099, 0]
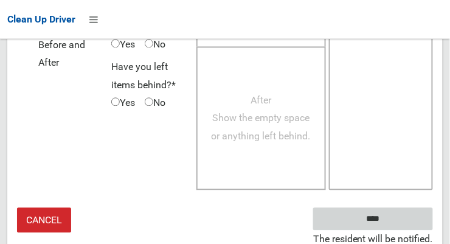
click at [390, 224] on input "****" at bounding box center [373, 218] width 120 height 22
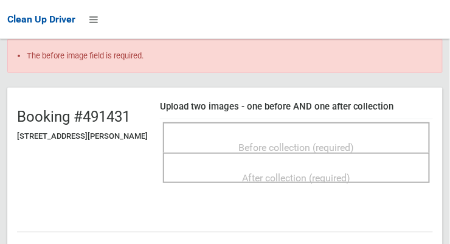
scroll to position [98, 0]
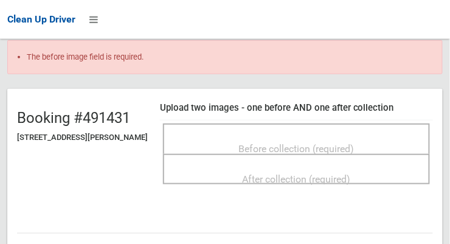
click at [354, 147] on span "Before collection (required)" at bounding box center [296, 149] width 115 height 12
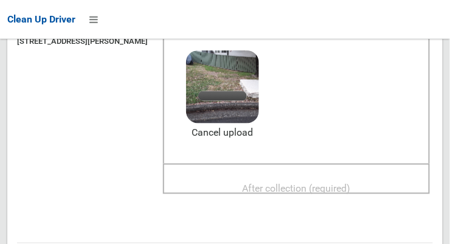
scroll to position [194, 0]
click at [337, 183] on span "After collection (required)" at bounding box center [296, 189] width 108 height 12
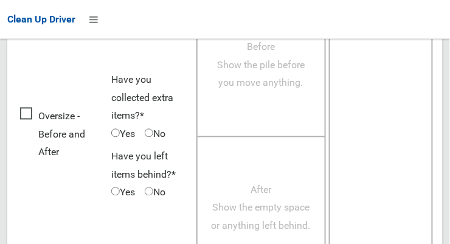
scroll to position [1133, 0]
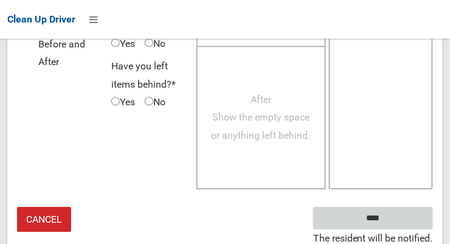
click at [399, 220] on input "****" at bounding box center [373, 218] width 120 height 22
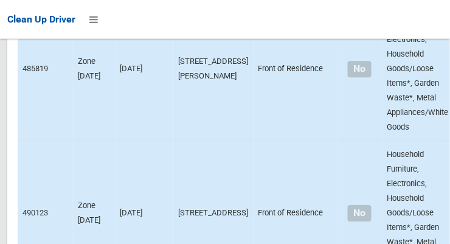
scroll to position [10509, 0]
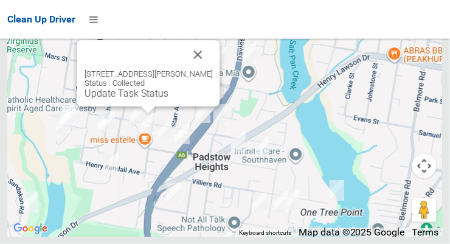
click at [213, 69] on button "Close" at bounding box center [198, 54] width 29 height 29
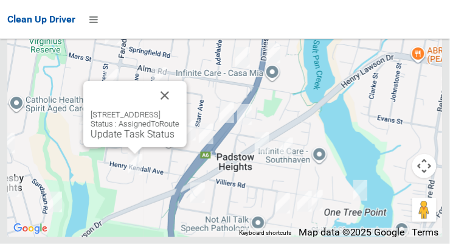
click at [179, 110] on button "Close" at bounding box center [164, 95] width 29 height 29
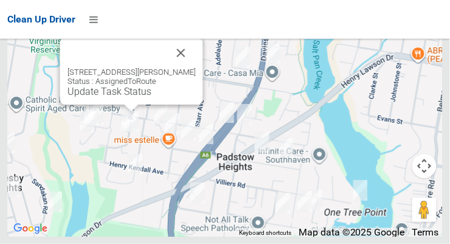
click at [196, 67] on button "Close" at bounding box center [180, 52] width 29 height 29
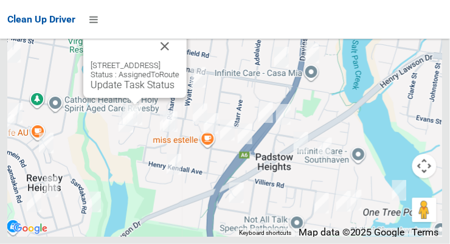
click at [179, 61] on button "Close" at bounding box center [164, 46] width 29 height 29
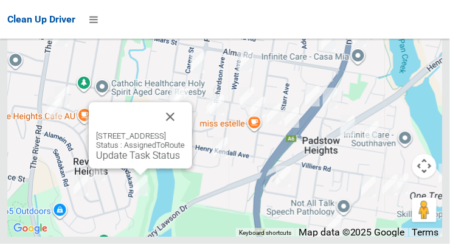
click at [185, 131] on button "Close" at bounding box center [170, 116] width 29 height 29
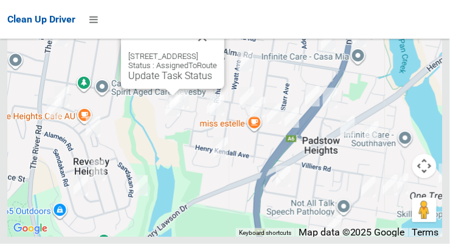
click at [217, 52] on button "Close" at bounding box center [202, 36] width 29 height 29
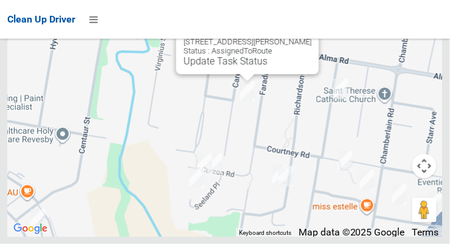
click at [299, 37] on button "Close" at bounding box center [297, 22] width 29 height 29
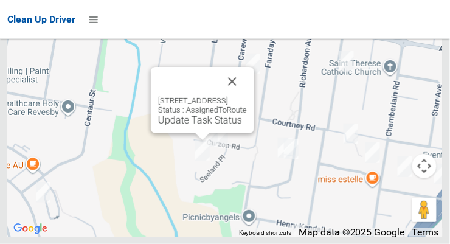
click at [247, 96] on button "Close" at bounding box center [232, 81] width 29 height 29
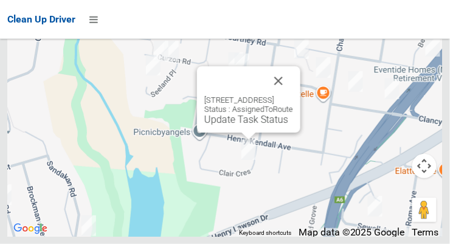
click at [293, 95] on button "Close" at bounding box center [278, 80] width 29 height 29
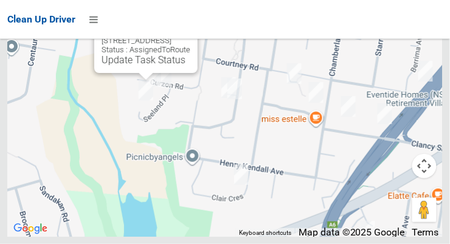
click at [115, 66] on link "Update Task Status" at bounding box center [143, 60] width 84 height 12
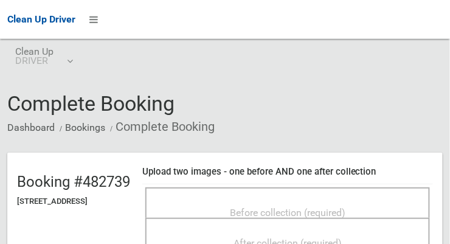
click at [345, 216] on span "Before collection (required)" at bounding box center [287, 213] width 115 height 12
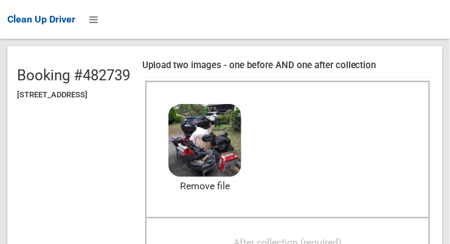
scroll to position [107, 0]
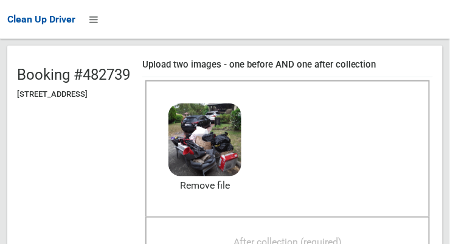
click at [342, 243] on span "After collection (required)" at bounding box center [287, 242] width 108 height 12
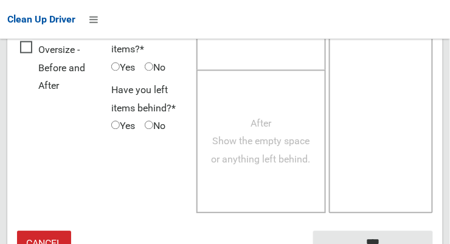
scroll to position [1108, 0]
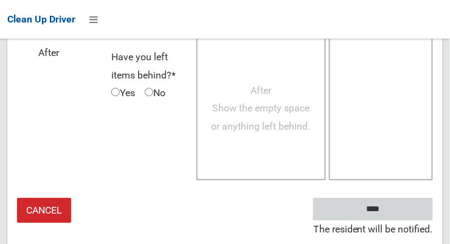
click at [391, 220] on input "****" at bounding box center [373, 208] width 120 height 22
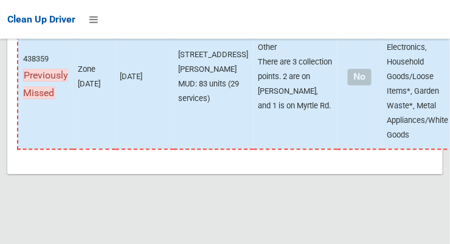
scroll to position [10509, 0]
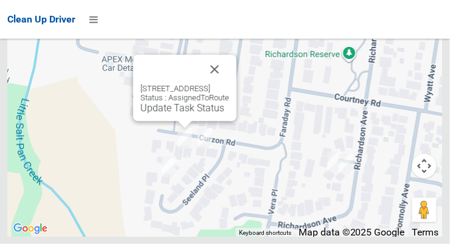
click at [229, 84] on button "Close" at bounding box center [214, 69] width 29 height 29
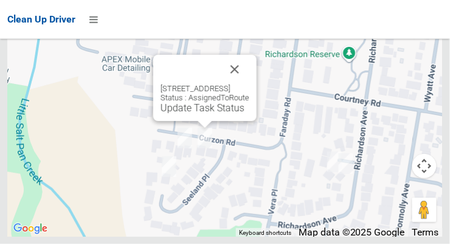
click at [249, 84] on button "Close" at bounding box center [234, 69] width 29 height 29
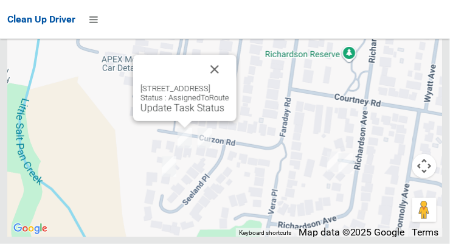
click at [229, 84] on button "Close" at bounding box center [214, 69] width 29 height 29
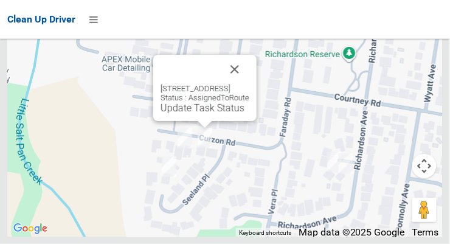
click at [249, 84] on button "Close" at bounding box center [234, 69] width 29 height 29
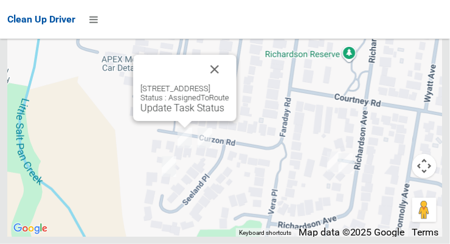
click at [150, 121] on div "15 Curzon Road, PADSTOW HEIGHTS NSW 2211 Status : AssignedToRoute Update Task S…" at bounding box center [184, 88] width 103 height 66
click at [153, 121] on div "15 Curzon Road, PADSTOW HEIGHTS NSW 2211 Status : AssignedToRoute Update Task S…" at bounding box center [184, 88] width 103 height 66
click at [157, 114] on link "Update Task Status" at bounding box center [182, 108] width 84 height 12
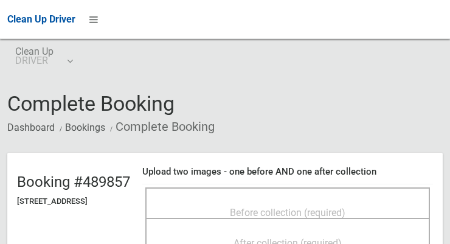
click at [263, 207] on span "Before collection (required)" at bounding box center [287, 213] width 115 height 12
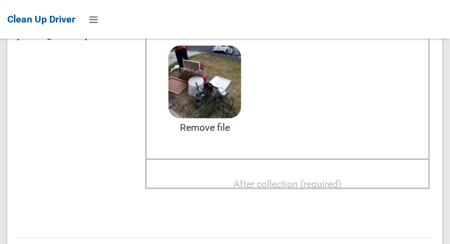
scroll to position [168, 0]
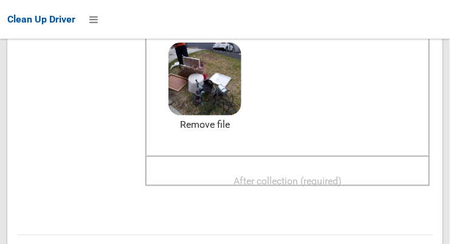
click at [342, 177] on span "After collection (required)" at bounding box center [287, 181] width 108 height 12
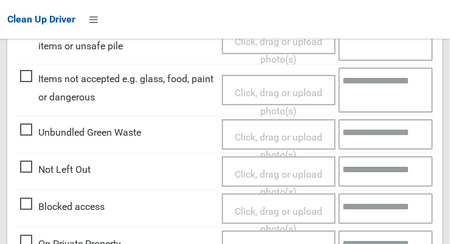
scroll to position [1099, 0]
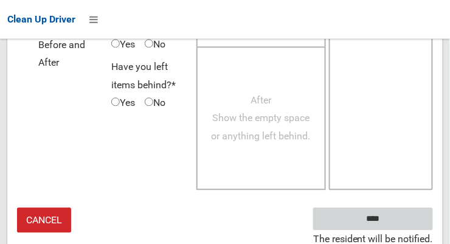
click at [376, 218] on input "****" at bounding box center [373, 218] width 120 height 22
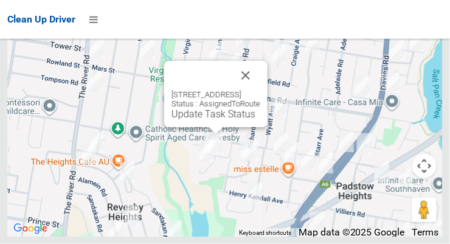
scroll to position [10510, 0]
click at [188, 120] on link "Update Task Status" at bounding box center [213, 114] width 84 height 12
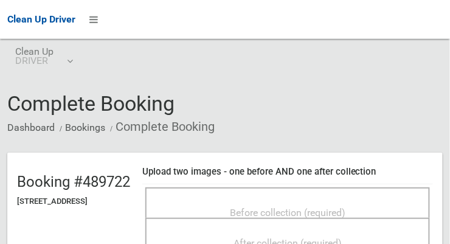
click at [292, 207] on span "Before collection (required)" at bounding box center [287, 213] width 115 height 12
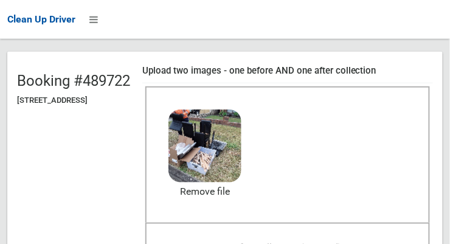
scroll to position [101, 0]
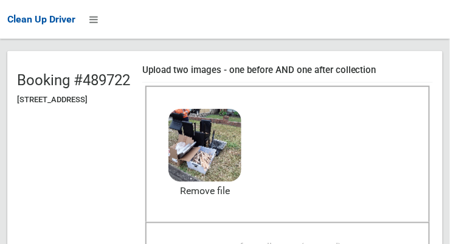
click at [342, 241] on span "After collection (required)" at bounding box center [287, 247] width 108 height 12
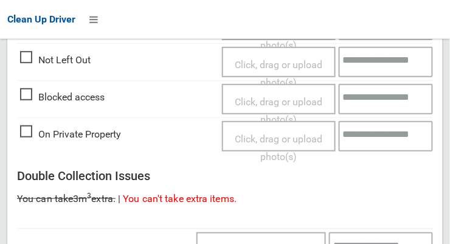
scroll to position [1099, 0]
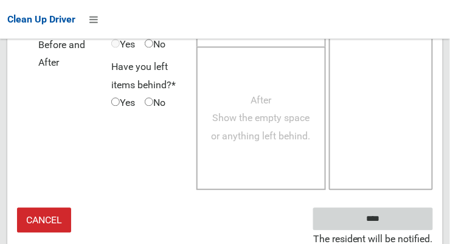
click at [391, 219] on input "****" at bounding box center [373, 218] width 120 height 22
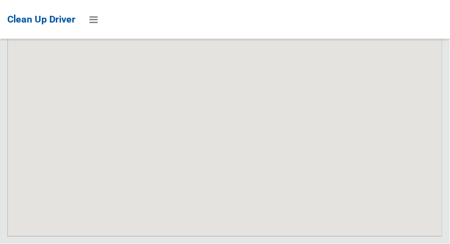
scroll to position [10509, 0]
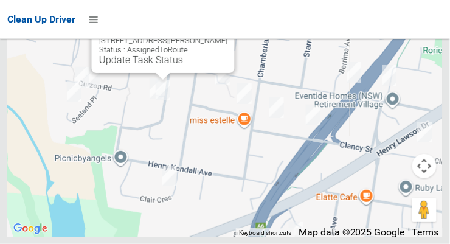
click at [227, 36] on button "Close" at bounding box center [212, 21] width 29 height 29
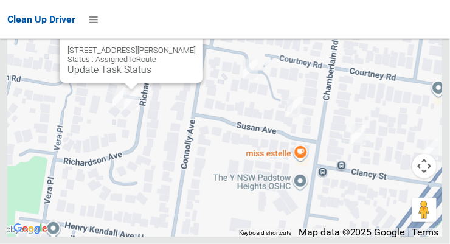
click at [196, 46] on button "Close" at bounding box center [180, 30] width 29 height 29
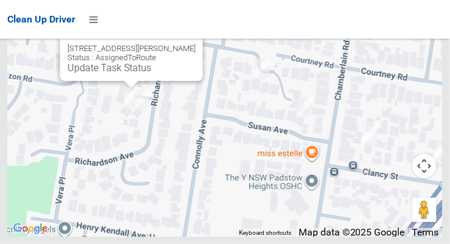
click at [196, 44] on button "Close" at bounding box center [180, 29] width 29 height 29
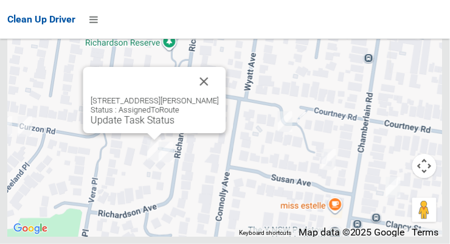
click at [115, 133] on div "2 Fiona Close, PADSTOW HEIGHTS NSW 2211 Status : AssignedToRoute Update Task St…" at bounding box center [154, 100] width 143 height 66
click at [119, 126] on link "Update Task Status" at bounding box center [133, 120] width 84 height 12
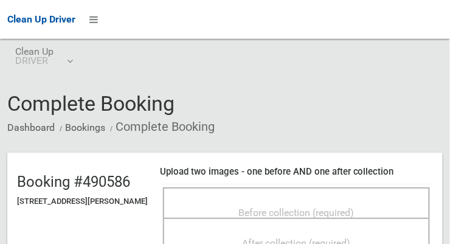
click at [273, 207] on span "Before collection (required)" at bounding box center [296, 213] width 115 height 12
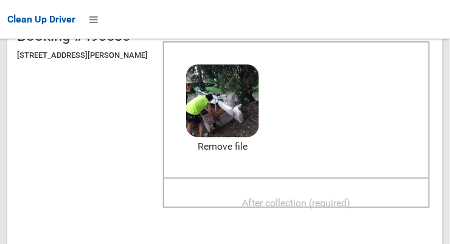
scroll to position [145, 0]
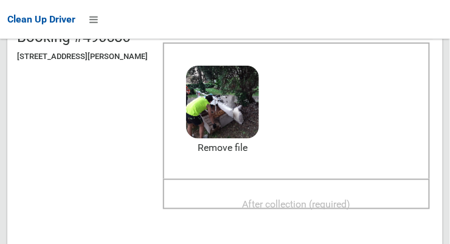
click at [306, 198] on span "After collection (required)" at bounding box center [296, 204] width 108 height 12
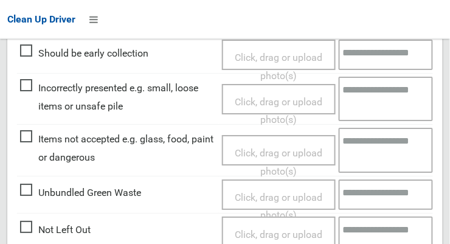
scroll to position [1099, 0]
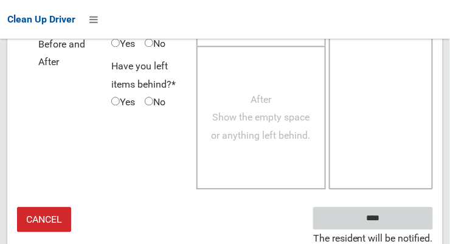
click at [382, 216] on input "****" at bounding box center [373, 218] width 120 height 22
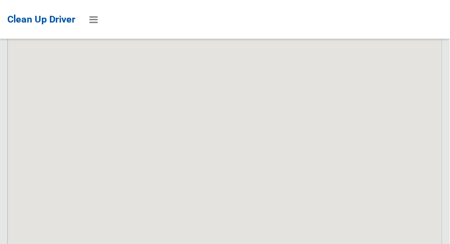
scroll to position [10510, 0]
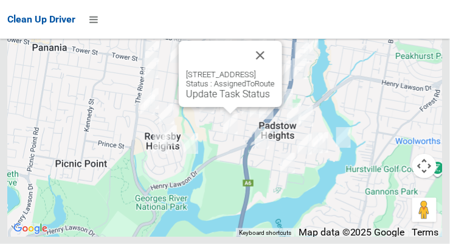
click at [275, 70] on button "Close" at bounding box center [259, 55] width 29 height 29
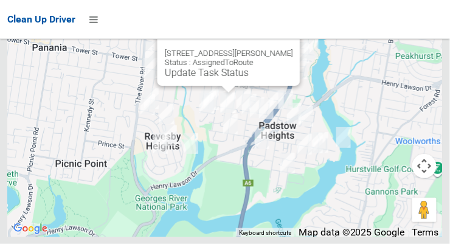
click at [219, 78] on link "Update Task Status" at bounding box center [207, 73] width 84 height 12
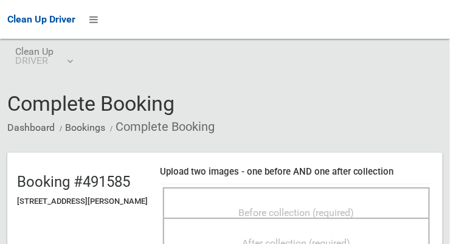
click at [301, 207] on span "Before collection (required)" at bounding box center [296, 213] width 115 height 12
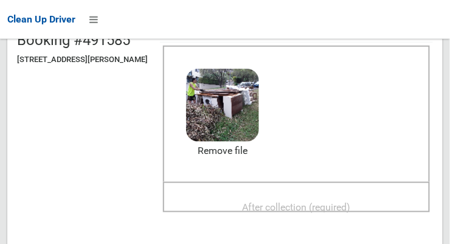
scroll to position [143, 0]
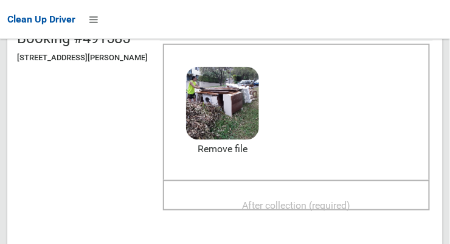
click at [339, 204] on span "After collection (required)" at bounding box center [296, 205] width 108 height 12
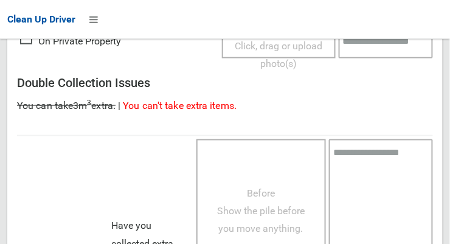
scroll to position [1099, 0]
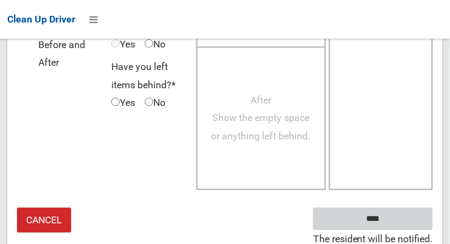
click at [391, 221] on input "****" at bounding box center [373, 218] width 120 height 22
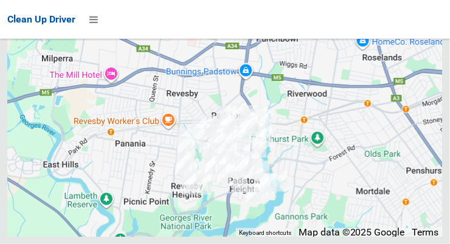
scroll to position [10509, 0]
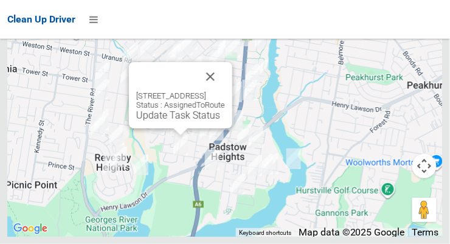
click at [225, 91] on button "Close" at bounding box center [210, 76] width 29 height 29
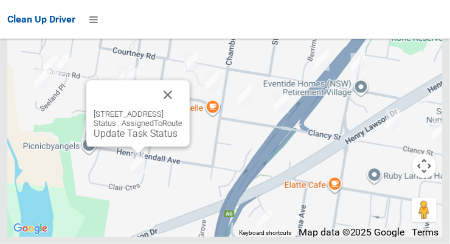
click at [182, 109] on button "Close" at bounding box center [167, 94] width 29 height 29
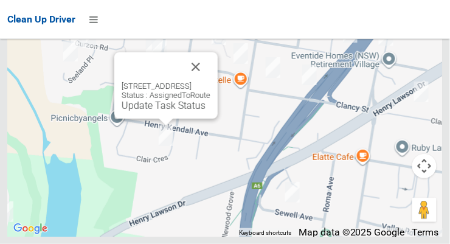
click at [131, 111] on link "Update Task Status" at bounding box center [164, 106] width 84 height 12
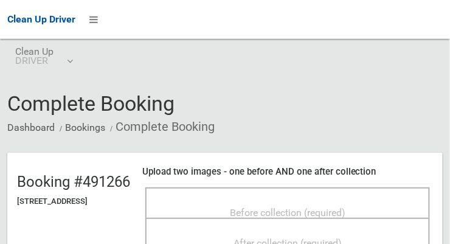
click at [301, 215] on span "Before collection (required)" at bounding box center [287, 213] width 115 height 12
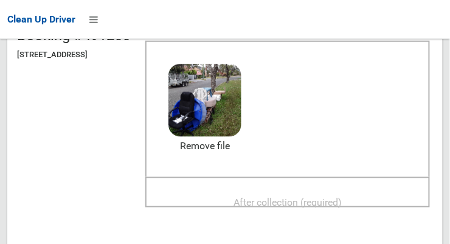
scroll to position [146, 0]
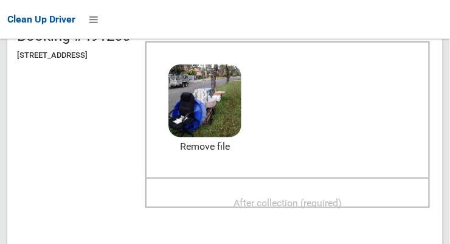
click at [342, 197] on span "After collection (required)" at bounding box center [287, 203] width 108 height 12
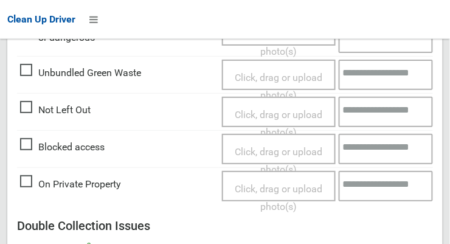
scroll to position [1099, 0]
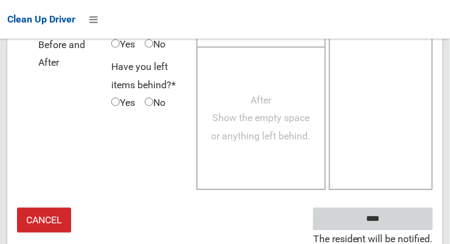
click at [391, 222] on input "****" at bounding box center [373, 218] width 120 height 22
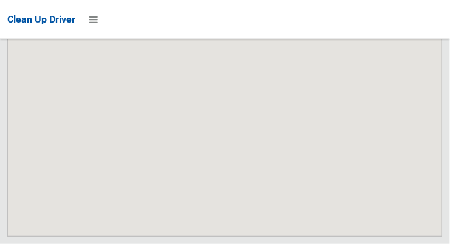
scroll to position [10509, 0]
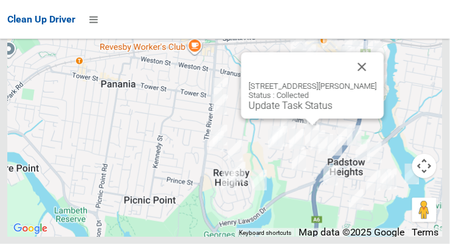
click at [371, 81] on button "Close" at bounding box center [362, 66] width 29 height 29
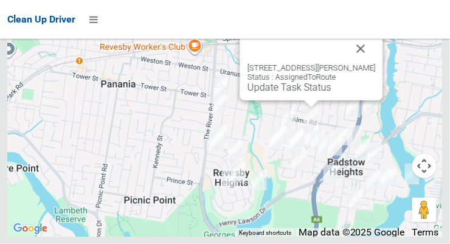
click at [369, 63] on button "Close" at bounding box center [360, 48] width 29 height 29
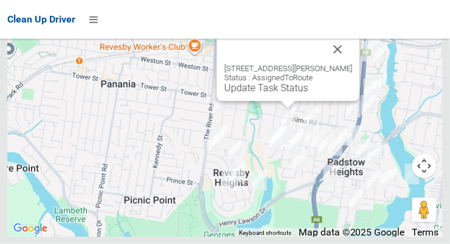
click at [345, 64] on button "Close" at bounding box center [337, 49] width 29 height 29
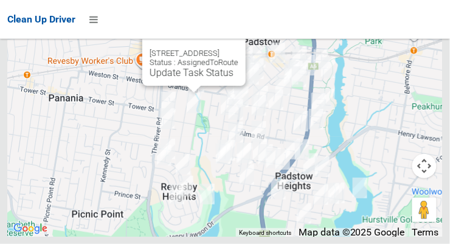
click at [238, 49] on button "Close" at bounding box center [223, 33] width 29 height 29
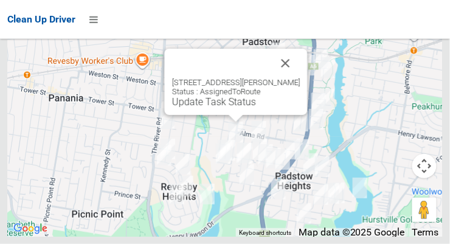
click at [300, 78] on button "Close" at bounding box center [285, 63] width 29 height 29
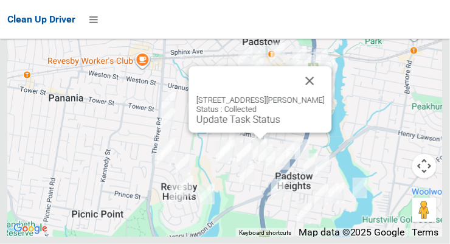
click at [331, 104] on div "83 Courtney Road, PADSTOW NSW 2211 Status : Collected Update Task Status" at bounding box center [260, 99] width 143 height 66
click at [324, 95] on button "Close" at bounding box center [309, 80] width 29 height 29
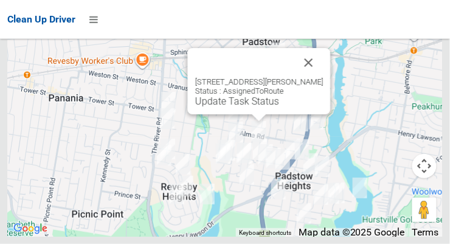
click at [323, 77] on button "Close" at bounding box center [308, 62] width 29 height 29
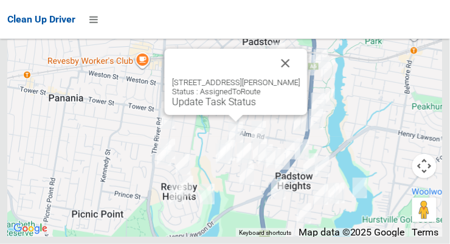
click at [295, 78] on button "Close" at bounding box center [285, 63] width 29 height 29
click at [290, 78] on button "Close" at bounding box center [285, 63] width 29 height 29
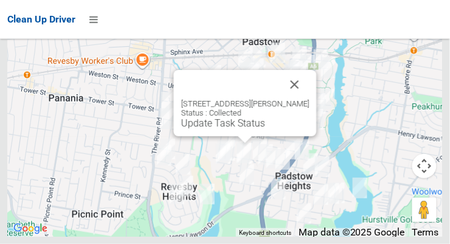
click at [309, 99] on button "Close" at bounding box center [294, 84] width 29 height 29
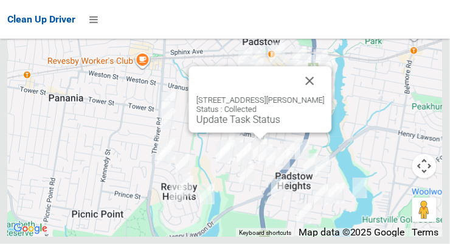
click at [315, 95] on button "Close" at bounding box center [309, 80] width 29 height 29
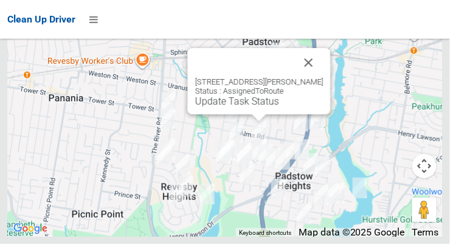
click at [249, 107] on link "Update Task Status" at bounding box center [237, 101] width 84 height 12
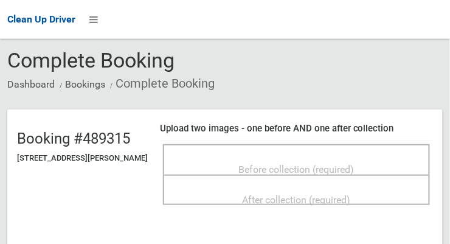
scroll to position [43, 0]
click at [308, 163] on span "Before collection (required)" at bounding box center [296, 169] width 115 height 12
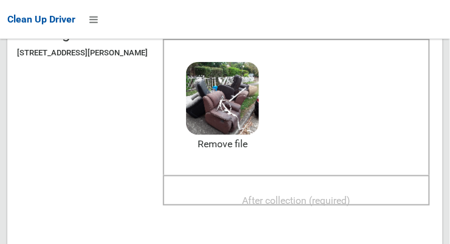
scroll to position [147, 0]
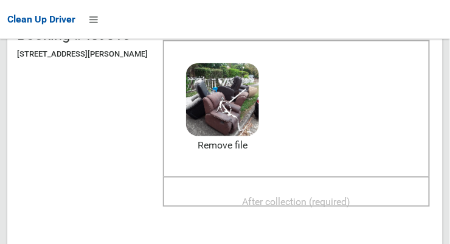
click at [314, 196] on span "After collection (required)" at bounding box center [296, 202] width 108 height 12
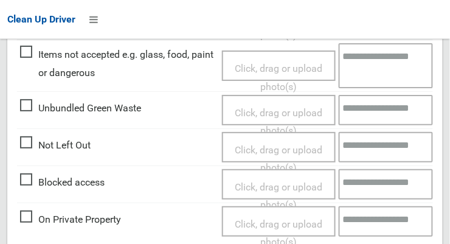
scroll to position [732, 0]
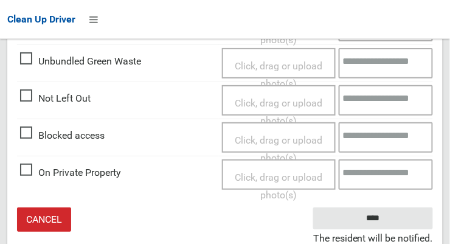
click at [408, 229] on small "The resident will be notified." at bounding box center [373, 238] width 120 height 18
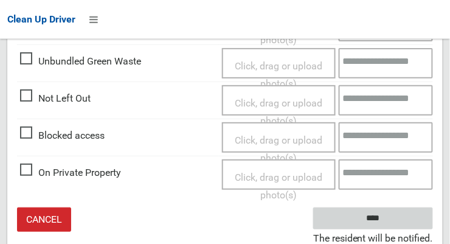
click at [397, 223] on input "****" at bounding box center [373, 218] width 120 height 22
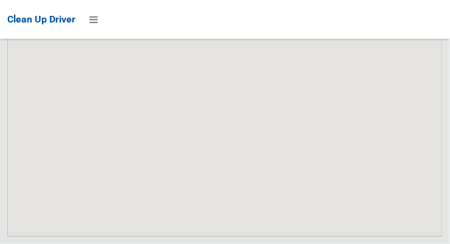
scroll to position [10509, 0]
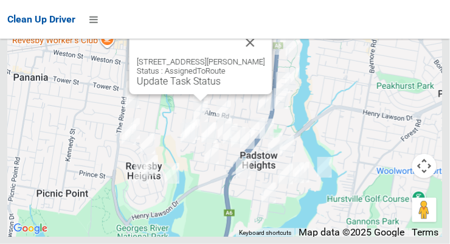
click at [256, 57] on button "Close" at bounding box center [250, 42] width 29 height 29
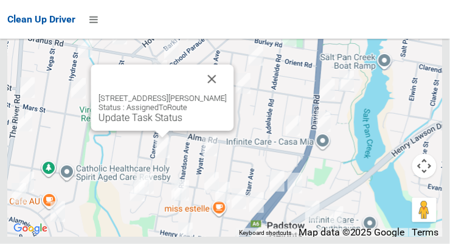
click at [215, 94] on button "Close" at bounding box center [211, 78] width 29 height 29
click at [162, 131] on div "[STREET_ADDRESS][PERSON_NAME] Status : AssignedToRoute Update Task Status" at bounding box center [162, 97] width 143 height 66
click at [146, 123] on link "Update Task Status" at bounding box center [140, 118] width 84 height 12
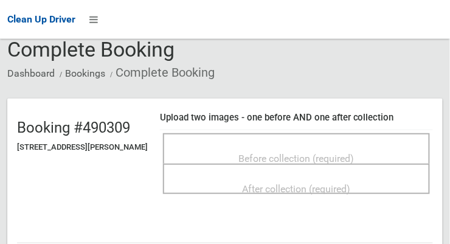
scroll to position [54, 0]
click at [354, 162] on span "Before collection (required)" at bounding box center [296, 159] width 115 height 12
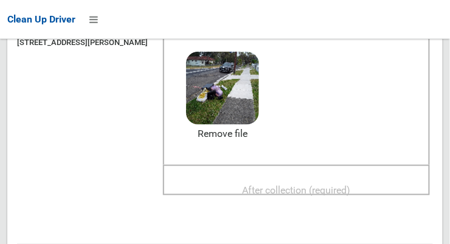
scroll to position [156, 0]
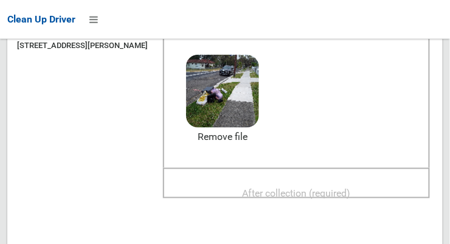
click at [351, 189] on span "After collection (required)" at bounding box center [296, 193] width 108 height 12
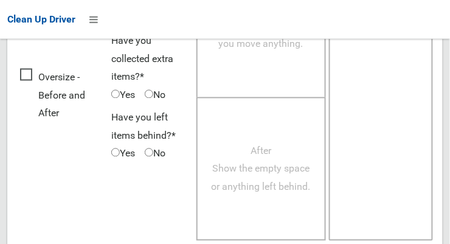
scroll to position [1099, 0]
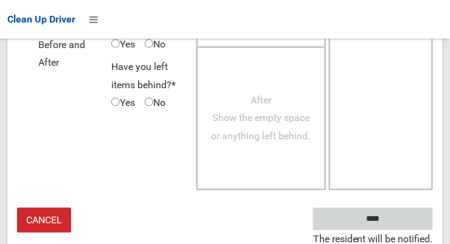
click at [395, 218] on input "****" at bounding box center [373, 218] width 120 height 22
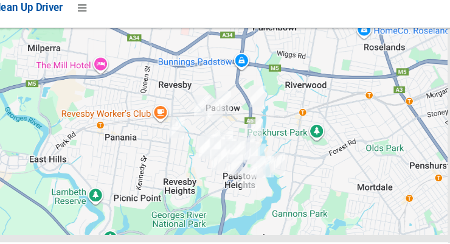
scroll to position [10509, 0]
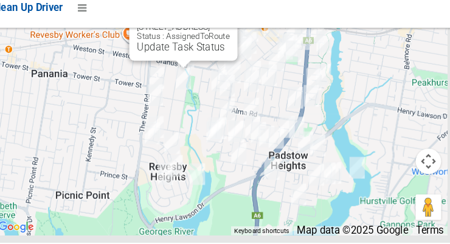
click at [235, 33] on button "Close" at bounding box center [219, 18] width 29 height 29
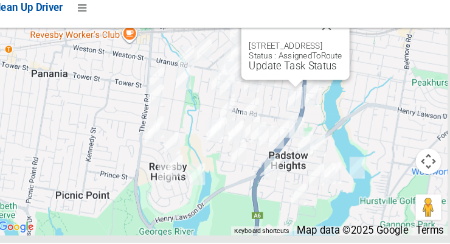
click at [342, 51] on button "Close" at bounding box center [326, 36] width 29 height 29
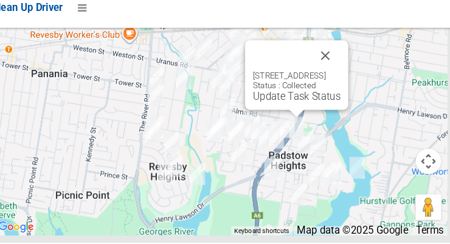
click at [340, 80] on button "Close" at bounding box center [325, 64] width 29 height 29
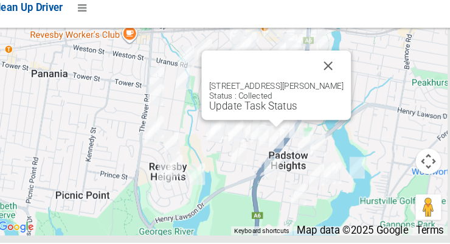
click at [343, 89] on button "Close" at bounding box center [328, 74] width 29 height 29
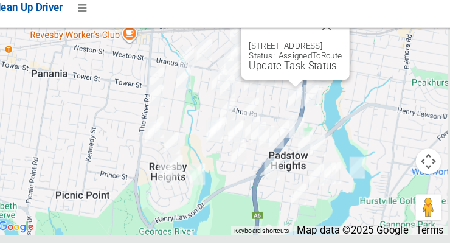
click at [342, 51] on button "Close" at bounding box center [326, 36] width 29 height 29
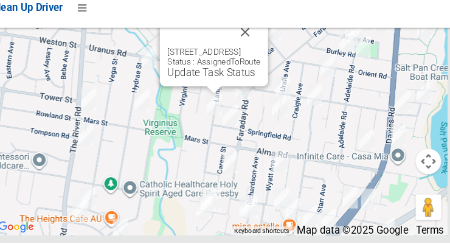
click at [264, 57] on button "Close" at bounding box center [249, 42] width 29 height 29
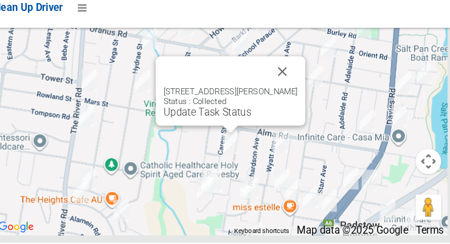
click at [291, 95] on button "Close" at bounding box center [284, 80] width 29 height 29
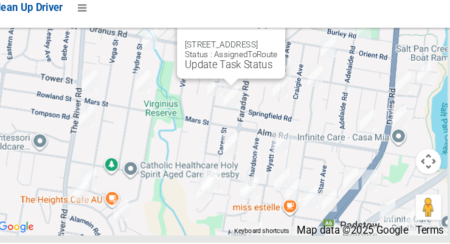
click at [280, 50] on button "Close" at bounding box center [265, 35] width 29 height 29
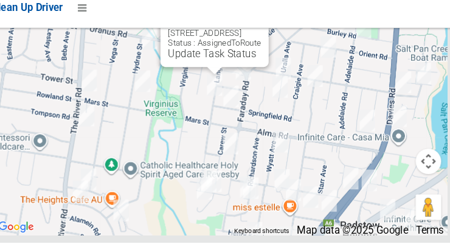
click at [264, 39] on button "Close" at bounding box center [249, 24] width 29 height 29
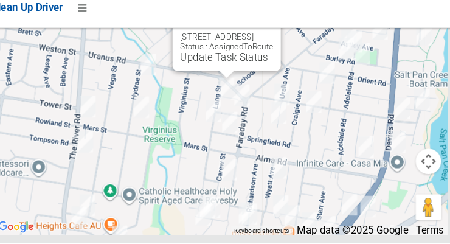
click at [276, 43] on button "Close" at bounding box center [261, 27] width 29 height 29
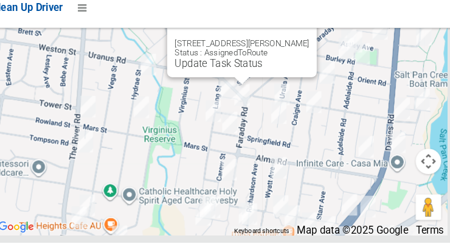
click at [306, 49] on button "Close" at bounding box center [295, 33] width 29 height 29
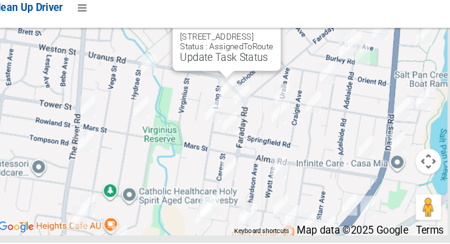
click at [276, 43] on button "Close" at bounding box center [261, 27] width 29 height 29
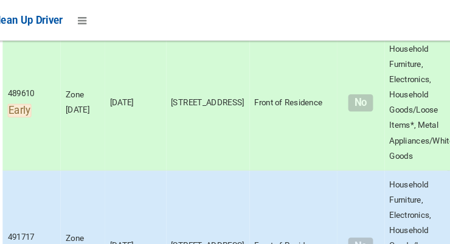
scroll to position [0, 0]
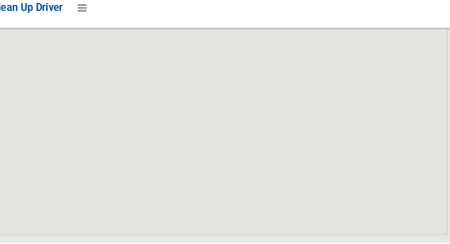
scroll to position [10509, 0]
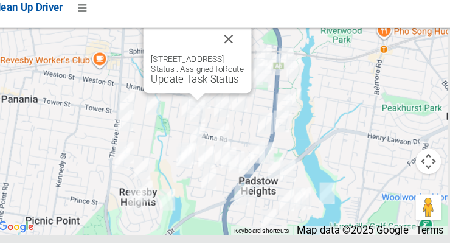
click at [248, 64] on button "Close" at bounding box center [233, 49] width 29 height 29
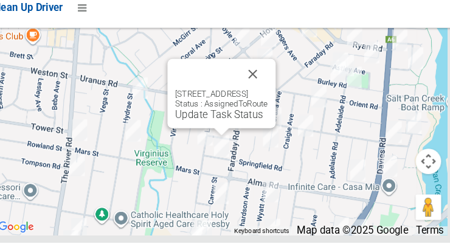
click at [271, 97] on button "Close" at bounding box center [256, 82] width 29 height 29
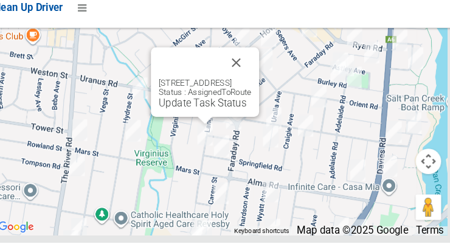
click at [210, 116] on link "Update Task Status" at bounding box center [208, 111] width 84 height 12
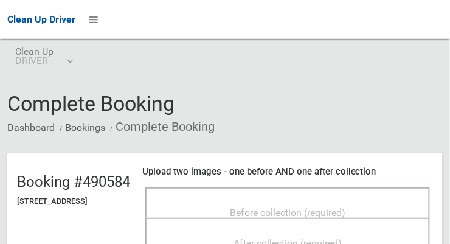
click at [345, 207] on span "Before collection (required)" at bounding box center [287, 213] width 115 height 12
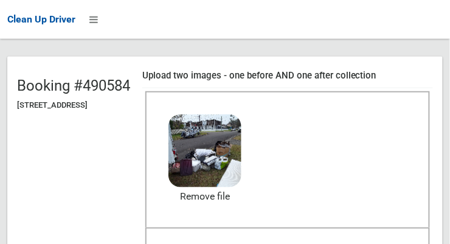
scroll to position [95, 0]
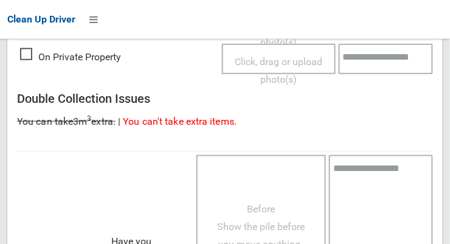
scroll to position [1099, 0]
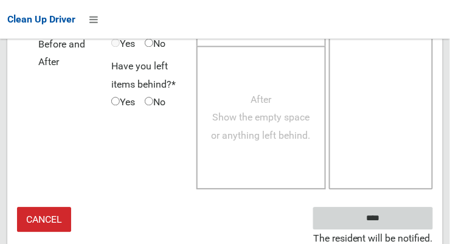
click at [391, 222] on input "****" at bounding box center [373, 218] width 120 height 22
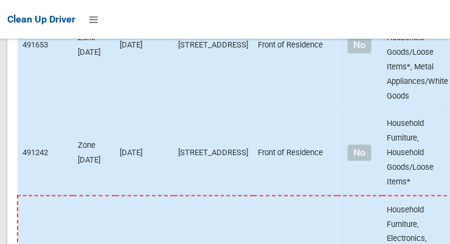
scroll to position [10509, 0]
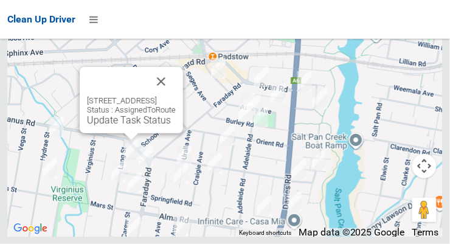
click at [176, 96] on button "Close" at bounding box center [160, 81] width 29 height 29
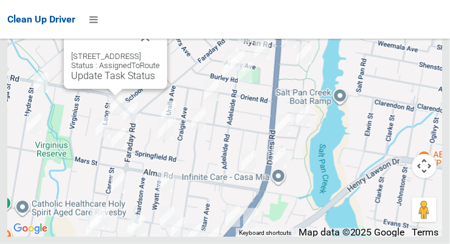
click at [118, 89] on div "11 Lang Street, PADSTOW NSW 2211 Status : AssignedToRoute Update Task Status" at bounding box center [115, 55] width 103 height 66
click at [113, 81] on link "Update Task Status" at bounding box center [113, 76] width 84 height 12
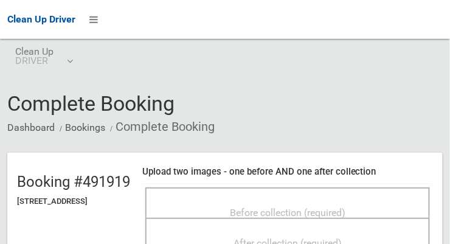
click at [289, 207] on span "Before collection (required)" at bounding box center [287, 213] width 115 height 12
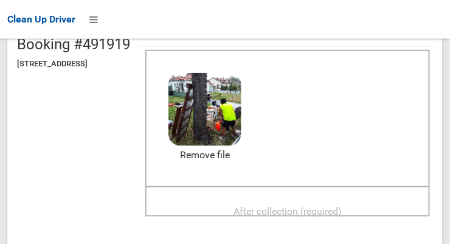
scroll to position [159, 0]
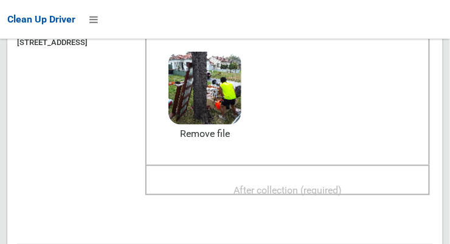
click at [342, 187] on span "After collection (required)" at bounding box center [287, 190] width 108 height 12
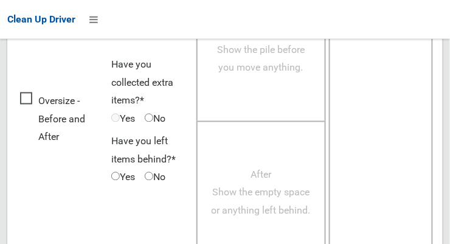
scroll to position [1099, 0]
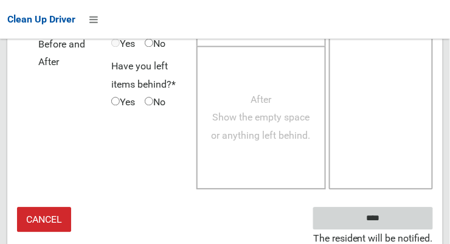
click at [379, 218] on input "****" at bounding box center [373, 218] width 120 height 22
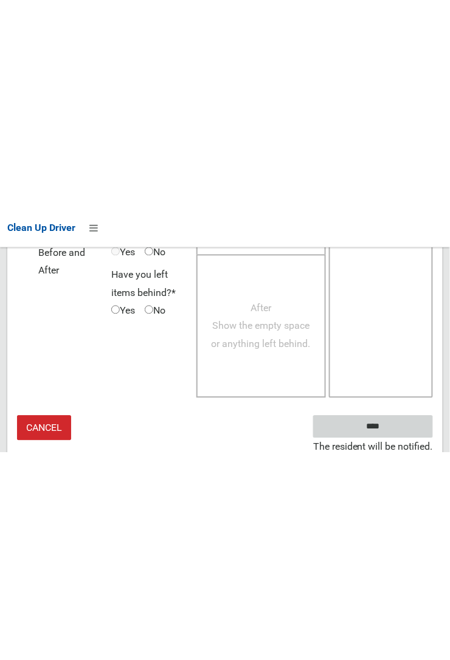
scroll to position [709, 0]
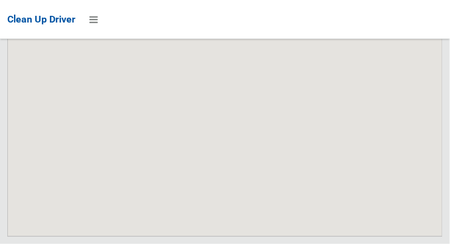
scroll to position [10509, 0]
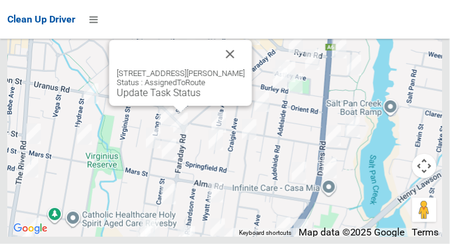
click at [236, 69] on button "Close" at bounding box center [230, 53] width 29 height 29
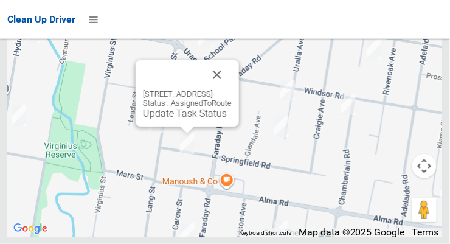
click at [232, 89] on button "Close" at bounding box center [216, 74] width 29 height 29
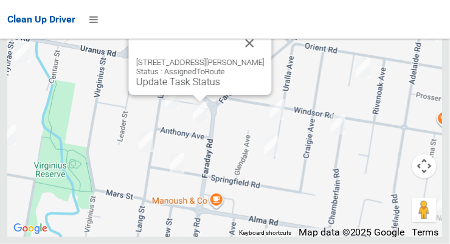
click at [260, 58] on button "Close" at bounding box center [249, 43] width 29 height 29
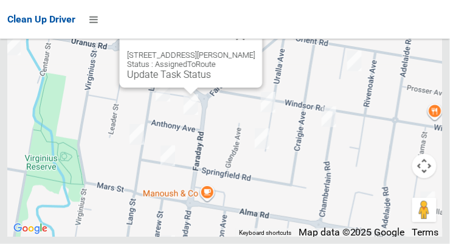
click at [252, 50] on button "Close" at bounding box center [240, 35] width 29 height 29
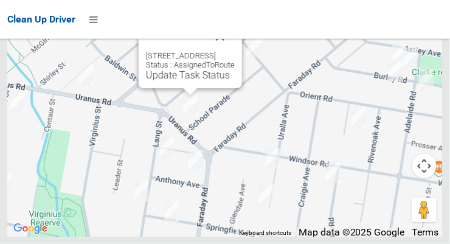
click at [235, 51] on button "Close" at bounding box center [219, 36] width 29 height 29
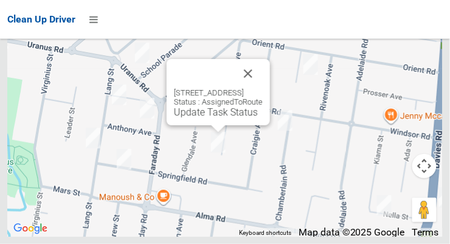
click at [263, 88] on button "Close" at bounding box center [247, 73] width 29 height 29
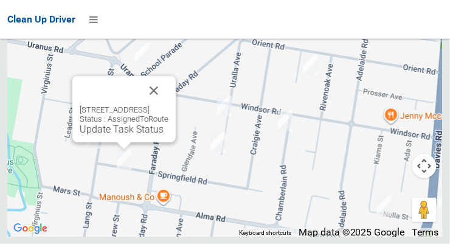
click at [168, 105] on button "Close" at bounding box center [153, 90] width 29 height 29
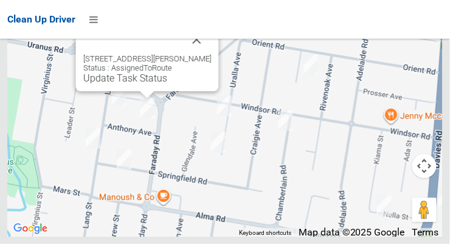
click at [140, 84] on link "Update Task Status" at bounding box center [125, 78] width 84 height 12
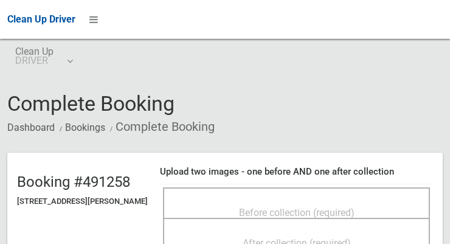
click at [269, 207] on span "Before collection (required)" at bounding box center [296, 213] width 115 height 12
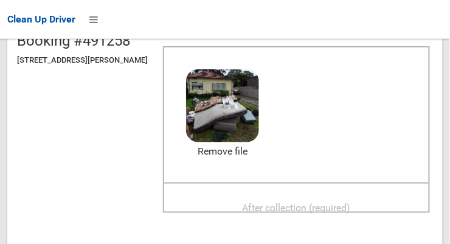
scroll to position [141, 0]
click at [351, 202] on span "After collection (required)" at bounding box center [296, 208] width 108 height 12
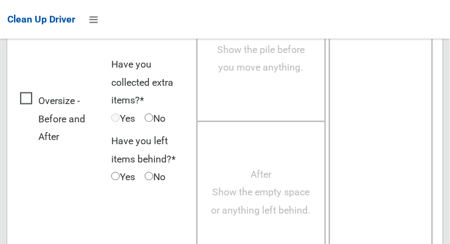
scroll to position [1099, 0]
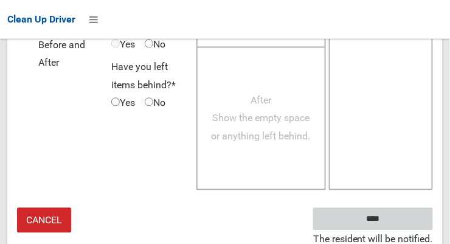
click at [380, 218] on input "****" at bounding box center [373, 218] width 120 height 22
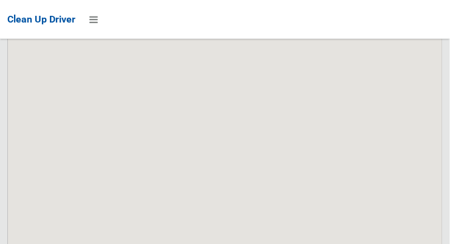
scroll to position [10509, 0]
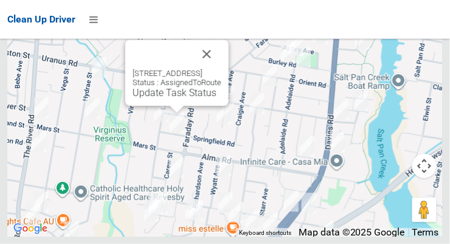
click at [166, 106] on div "51 Springfield Road, PADSTOW NSW 2211 Status : AssignedToRoute Update Task Stat…" at bounding box center [176, 72] width 103 height 66
click at [154, 98] on link "Update Task Status" at bounding box center [174, 93] width 84 height 12
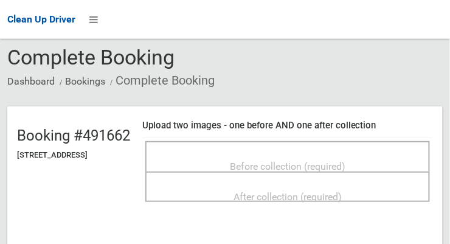
scroll to position [46, 0]
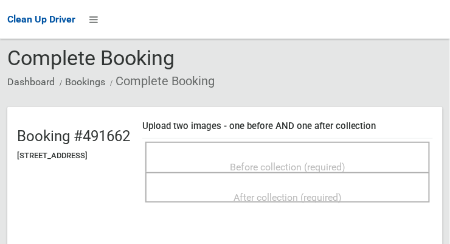
click at [345, 163] on span "Before collection (required)" at bounding box center [287, 167] width 115 height 12
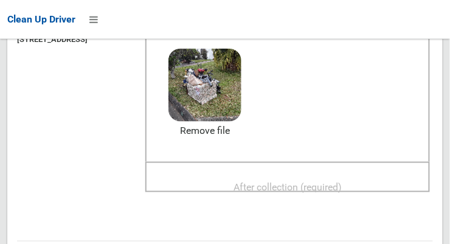
scroll to position [172, 0]
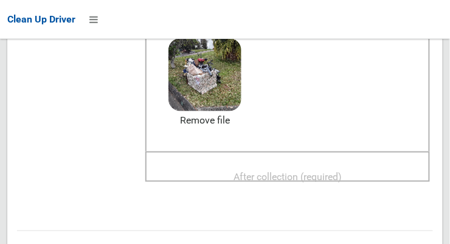
click at [342, 171] on span "After collection (required)" at bounding box center [287, 177] width 108 height 12
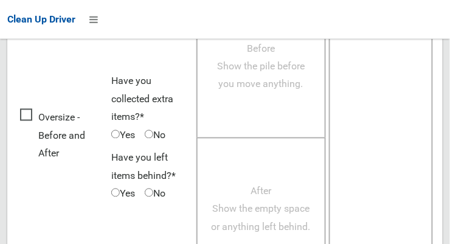
scroll to position [1099, 0]
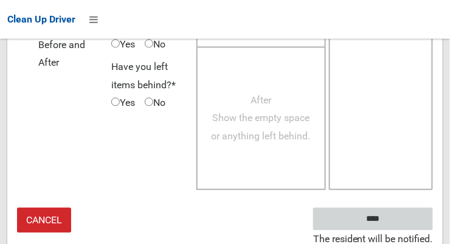
click at [391, 223] on input "****" at bounding box center [373, 218] width 120 height 22
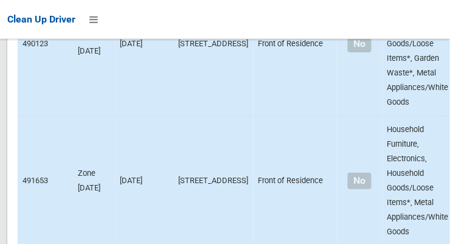
scroll to position [10509, 0]
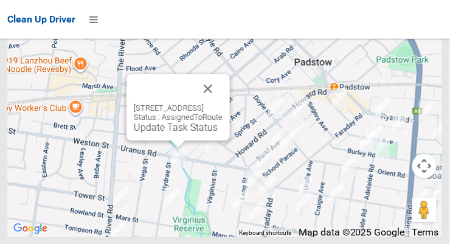
click at [222, 103] on button "Close" at bounding box center [207, 88] width 29 height 29
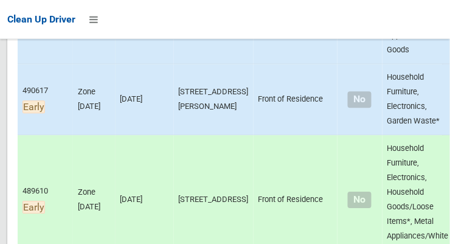
scroll to position [0, 0]
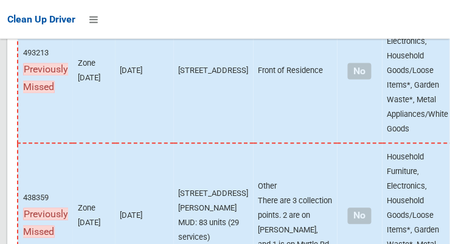
scroll to position [10509, 0]
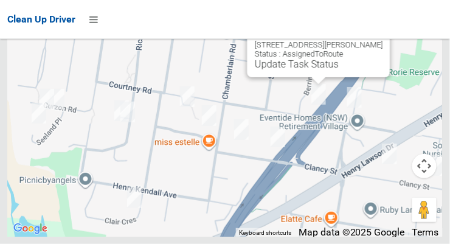
click at [377, 40] on button "Close" at bounding box center [368, 25] width 29 height 29
click at [374, 40] on button "Close" at bounding box center [368, 25] width 29 height 29
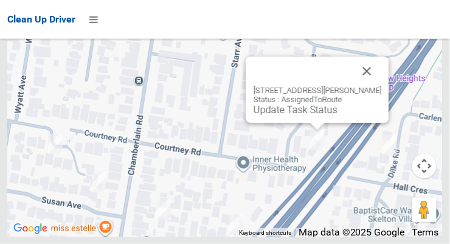
click at [309, 115] on link "Update Task Status" at bounding box center [295, 110] width 84 height 12
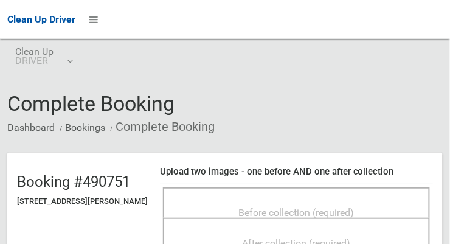
click at [354, 207] on span "Before collection (required)" at bounding box center [296, 213] width 115 height 12
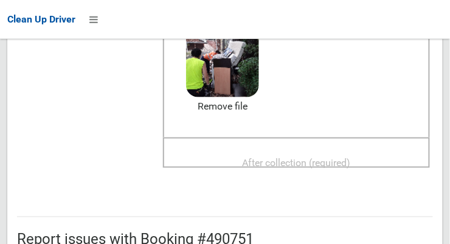
scroll to position [187, 0]
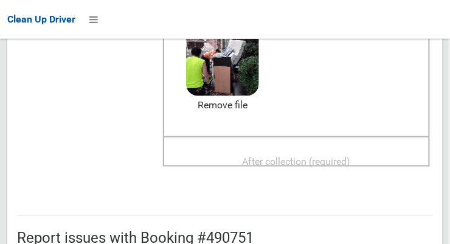
click at [351, 156] on span "After collection (required)" at bounding box center [296, 162] width 108 height 12
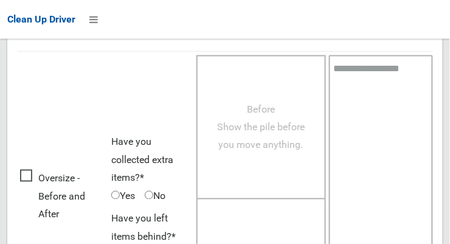
scroll to position [1099, 0]
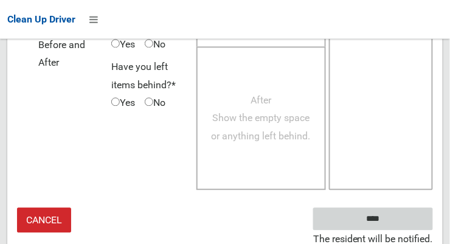
click at [405, 208] on input "****" at bounding box center [373, 218] width 120 height 22
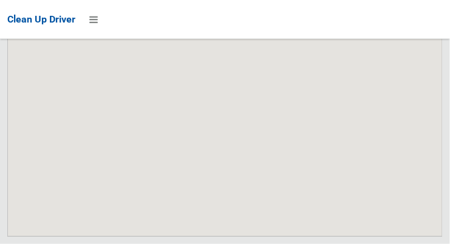
scroll to position [10509, 0]
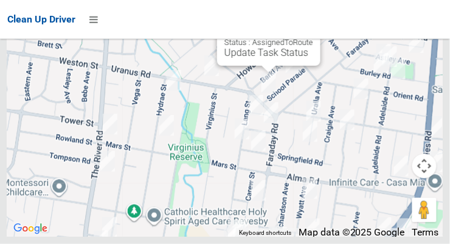
click at [153, 73] on div "[STREET_ADDRESS] Status : AssignedToRoute Update Task Status" at bounding box center [224, 85] width 435 height 304
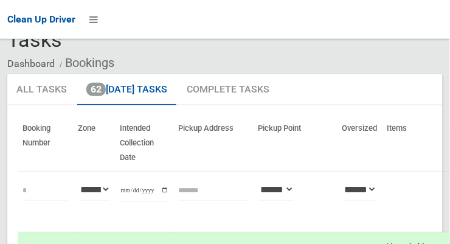
scroll to position [0, 0]
